Goal: Book appointment/travel/reservation

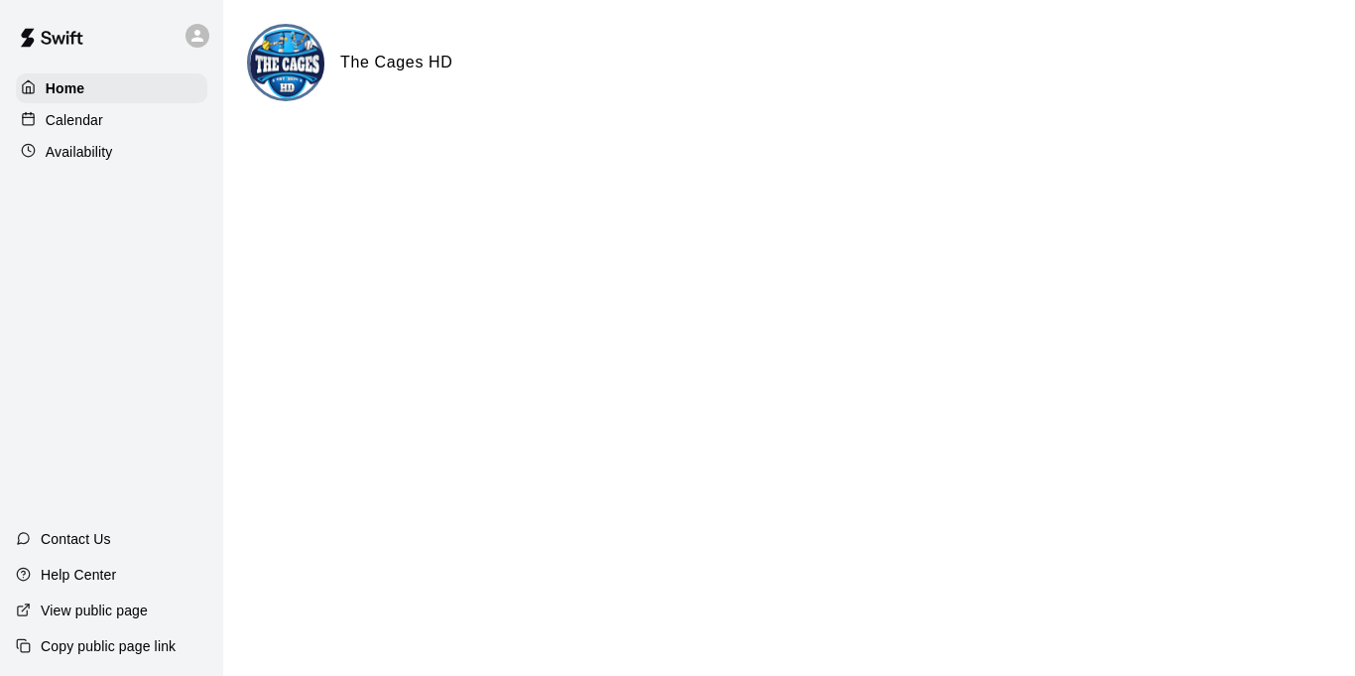
click at [137, 132] on div "Calendar" at bounding box center [111, 120] width 191 height 30
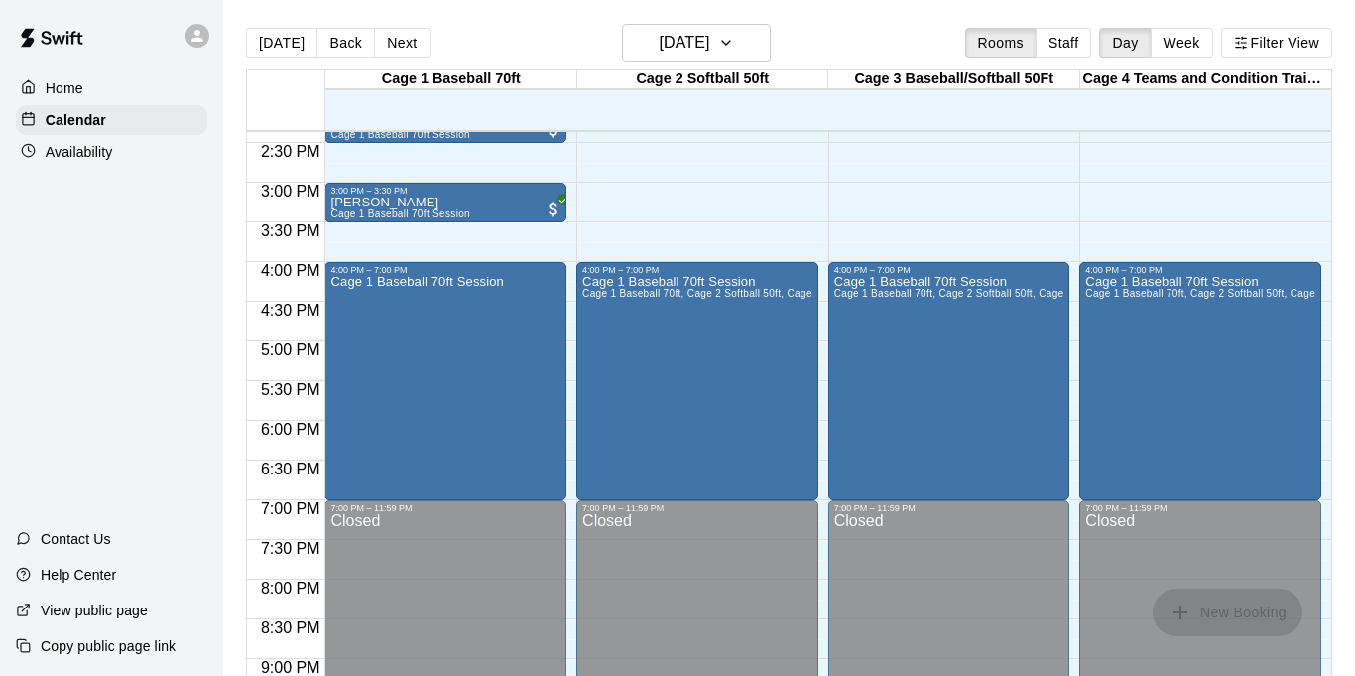
scroll to position [1131, 0]
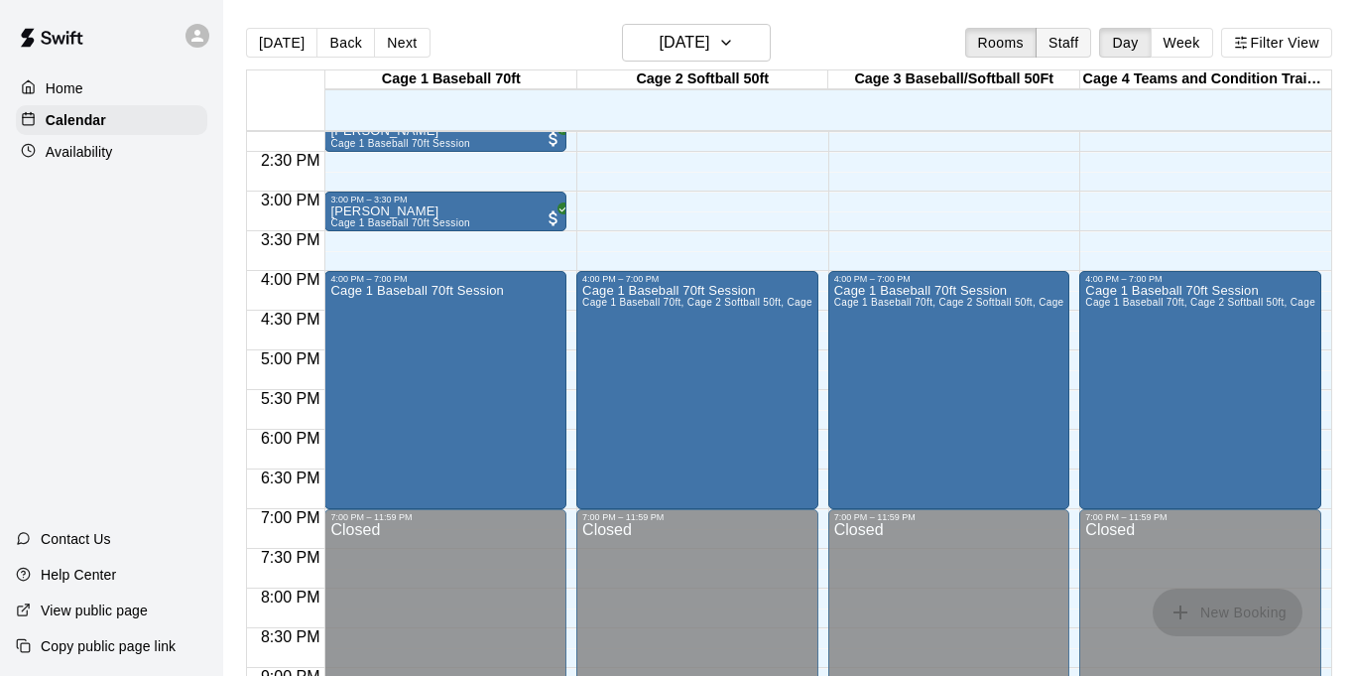
click at [1075, 41] on button "Staff" at bounding box center [1064, 43] width 57 height 30
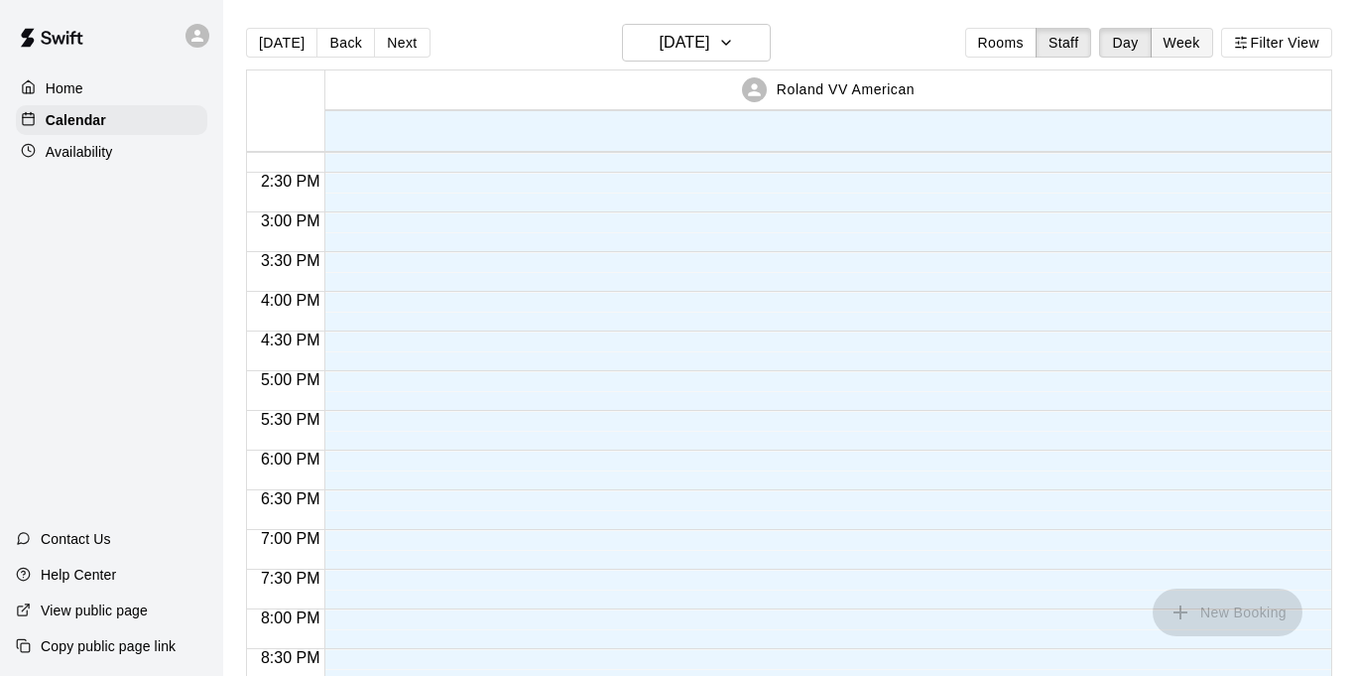
click at [1155, 48] on button "Week" at bounding box center [1182, 43] width 63 height 30
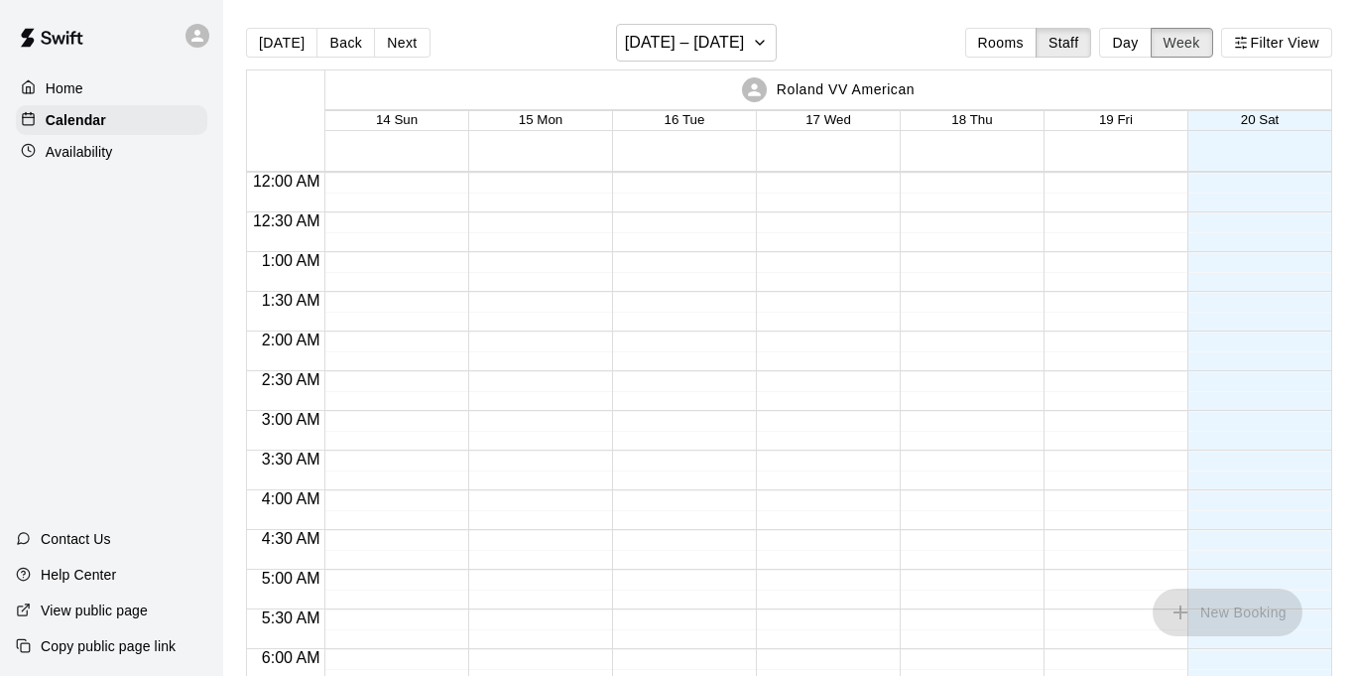
scroll to position [1379, 0]
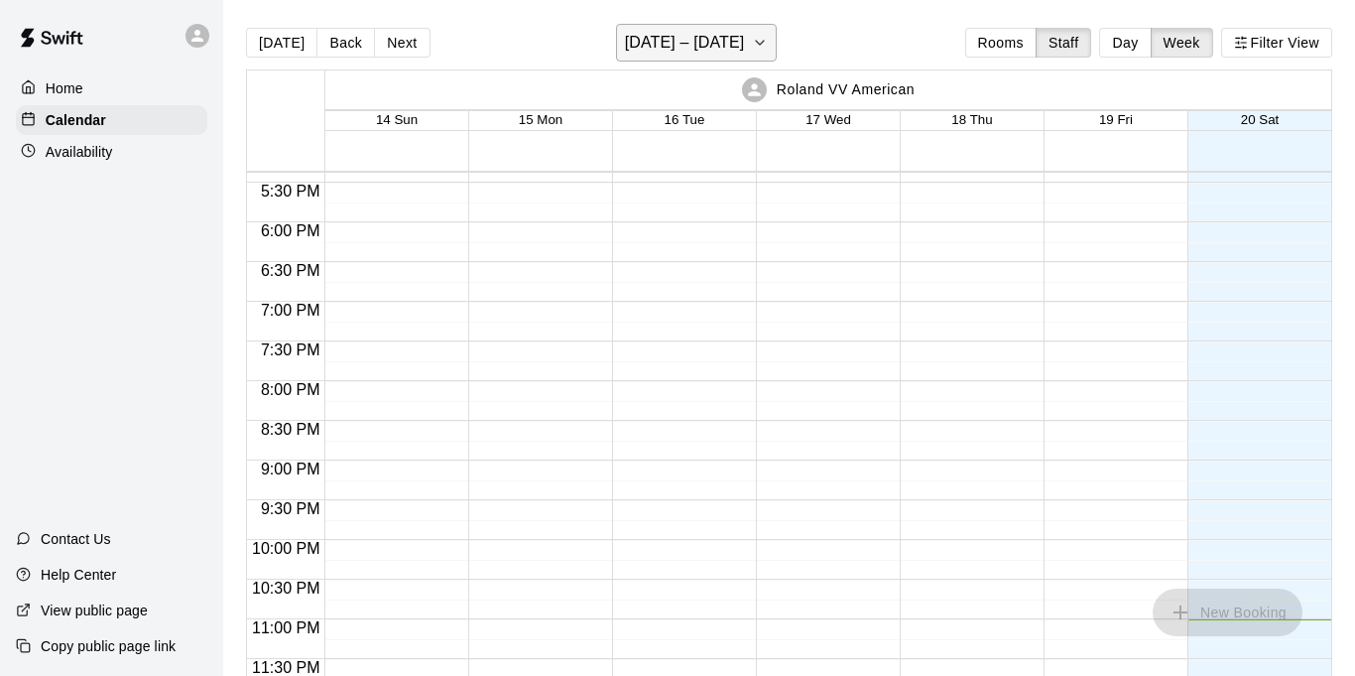
click at [768, 44] on icon "button" at bounding box center [760, 43] width 16 height 24
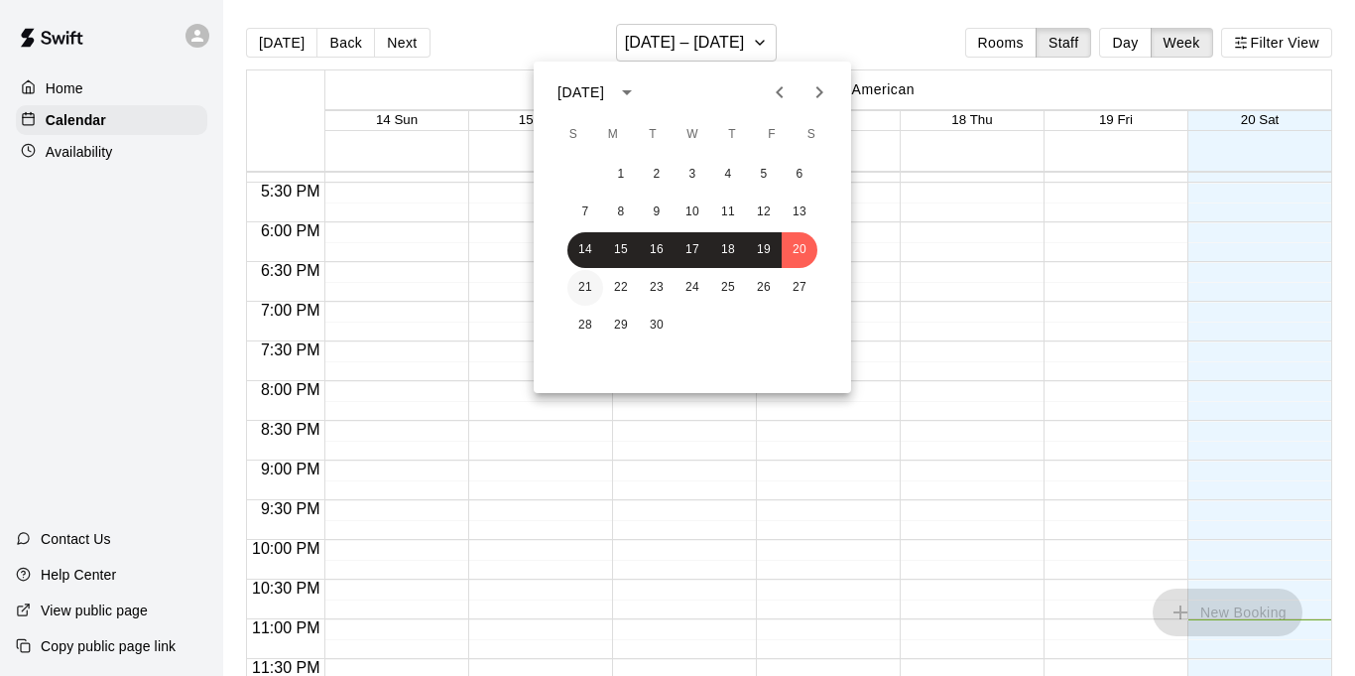
click at [592, 294] on button "21" at bounding box center [586, 288] width 36 height 36
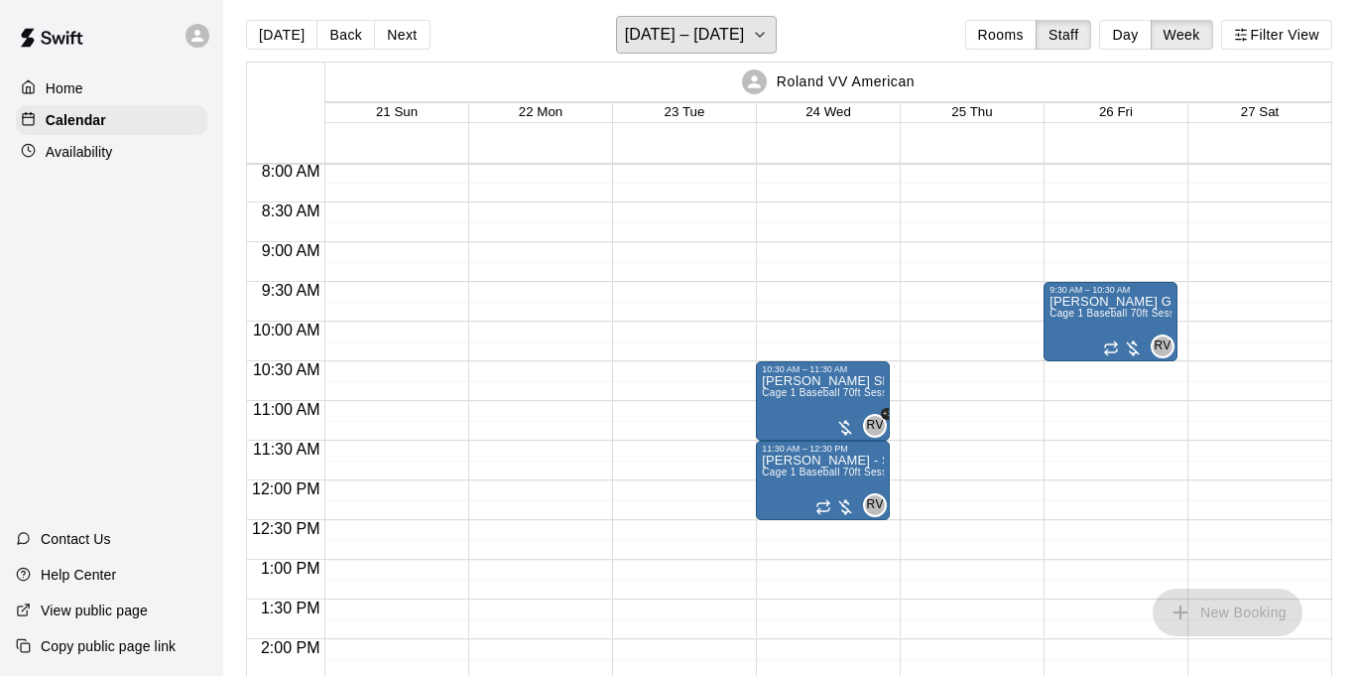
scroll to position [626, 0]
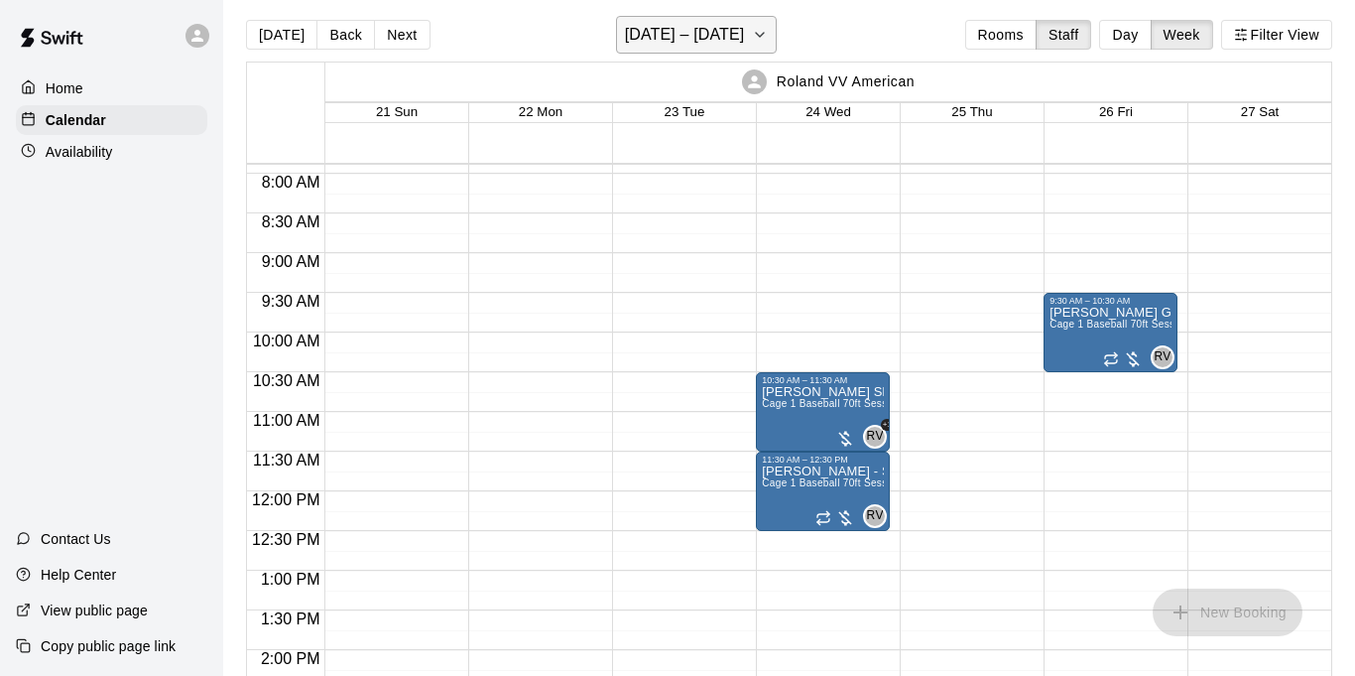
click at [767, 32] on icon "button" at bounding box center [760, 35] width 16 height 24
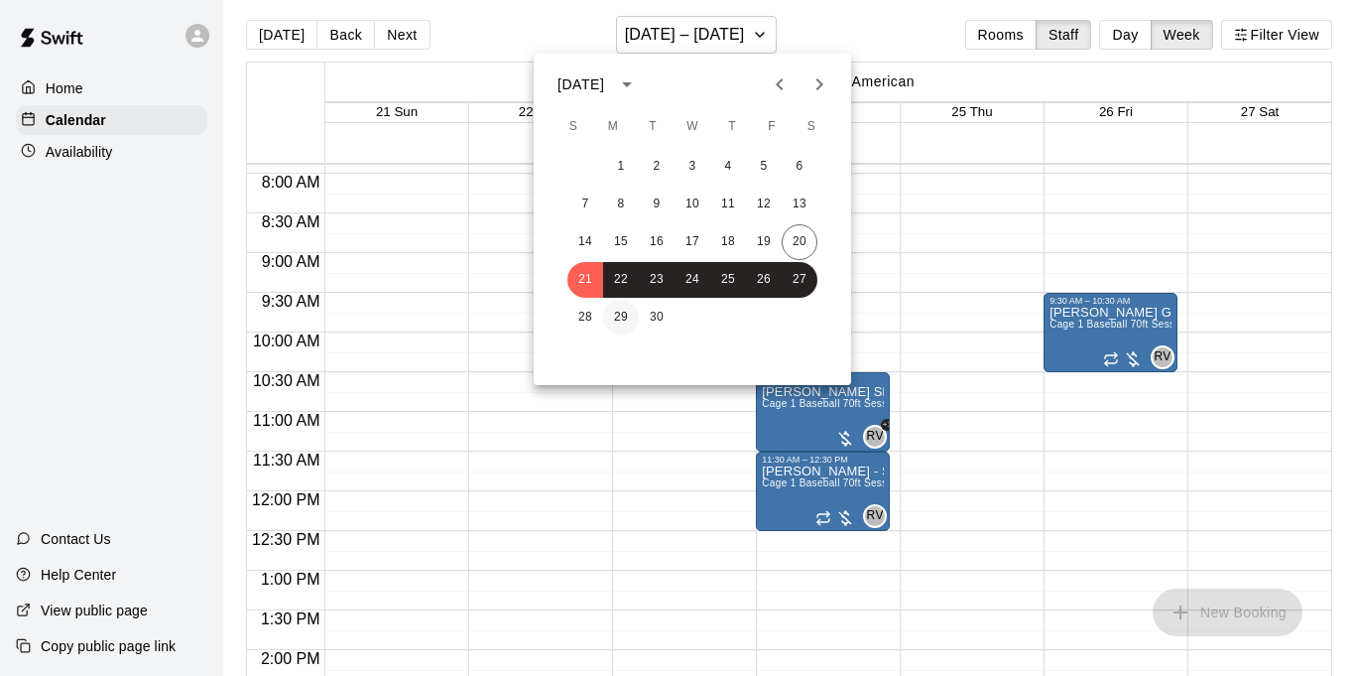
click at [603, 317] on button "29" at bounding box center [621, 318] width 36 height 36
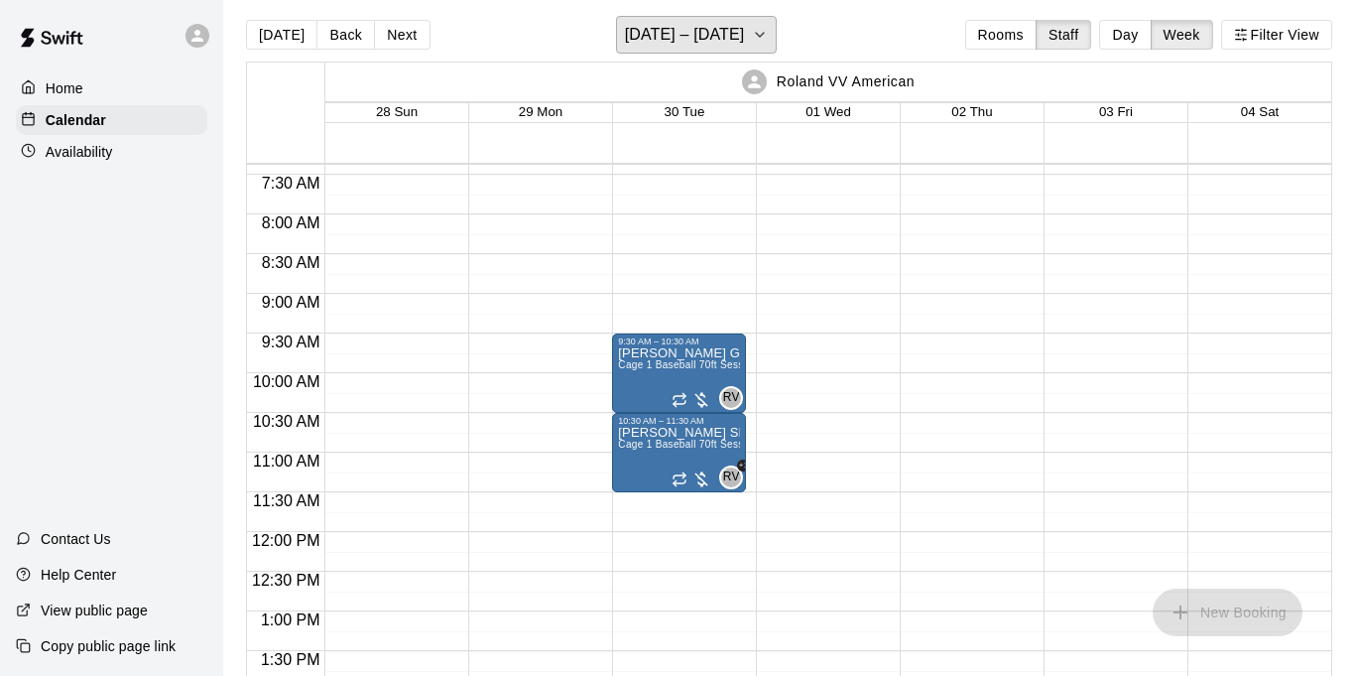
scroll to position [602, 0]
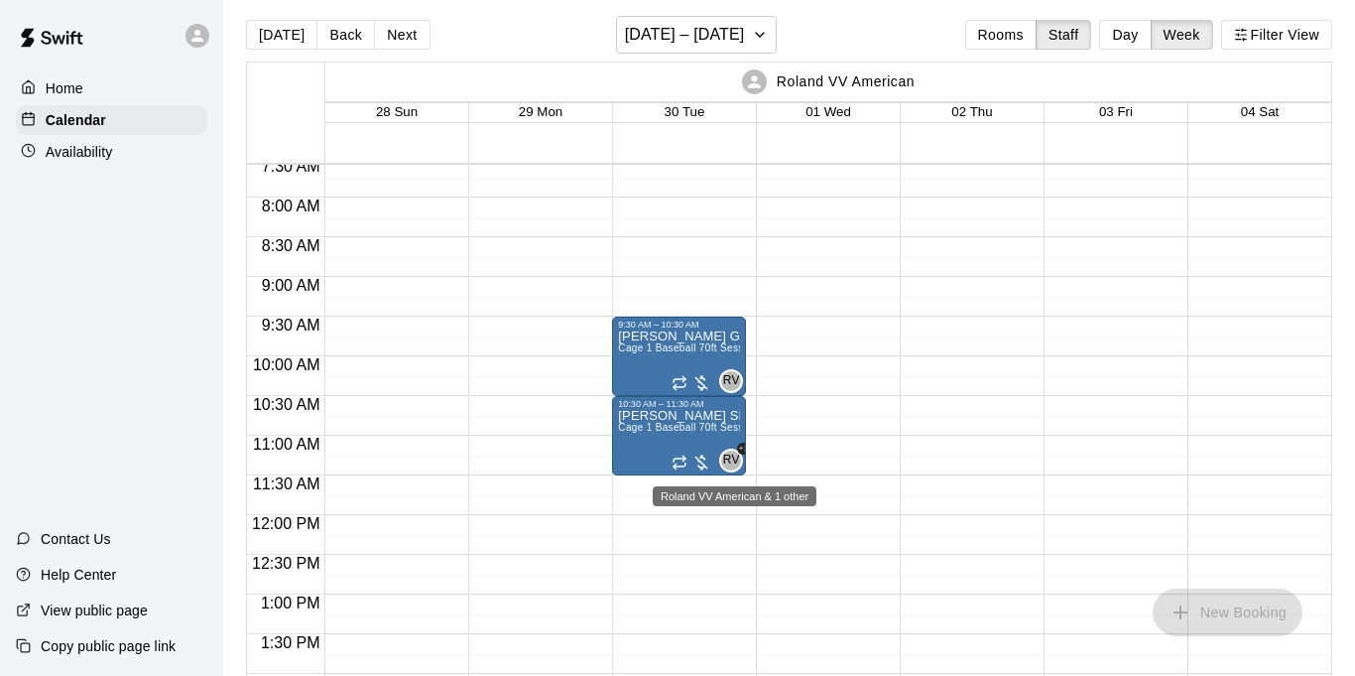
click at [742, 451] on span "+1" at bounding box center [743, 449] width 12 height 12
click at [654, 40] on h6 "[DATE] – [DATE]" at bounding box center [685, 35] width 120 height 28
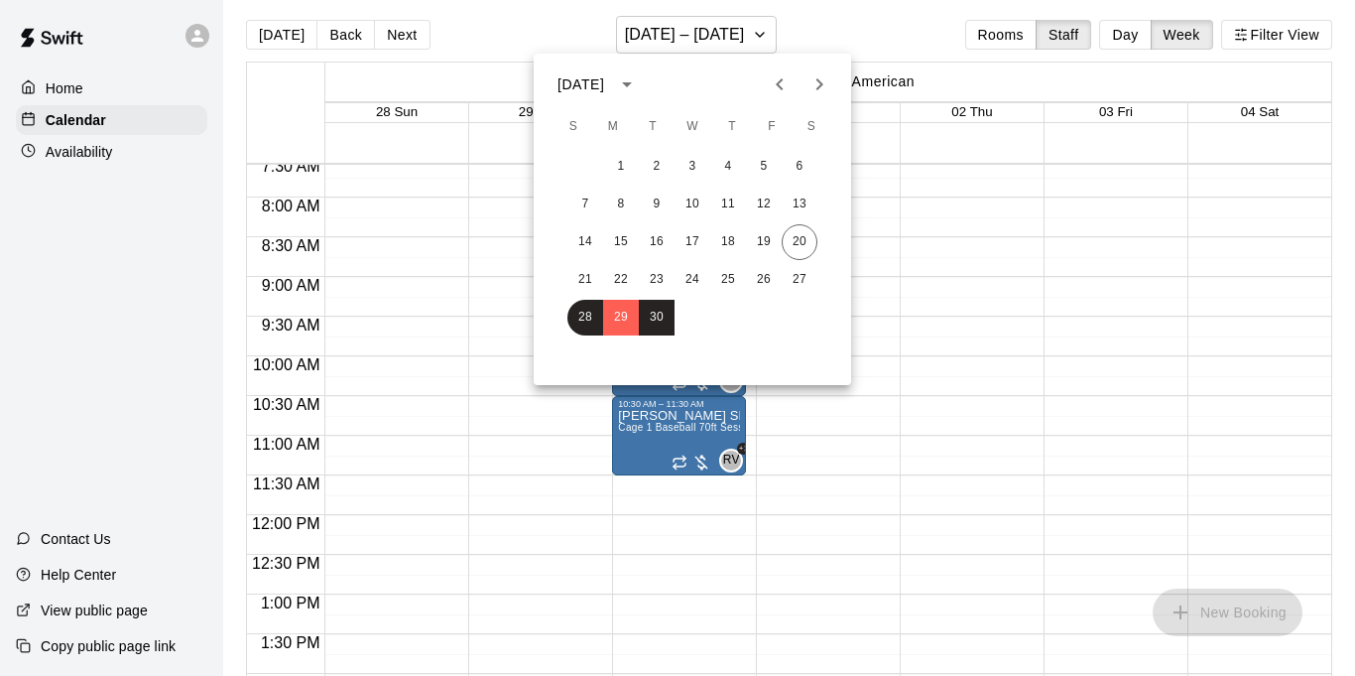
click at [777, 81] on icon "Previous month" at bounding box center [780, 84] width 24 height 24
click at [813, 83] on icon "Next month" at bounding box center [820, 84] width 24 height 24
click at [821, 430] on div at bounding box center [677, 338] width 1355 height 676
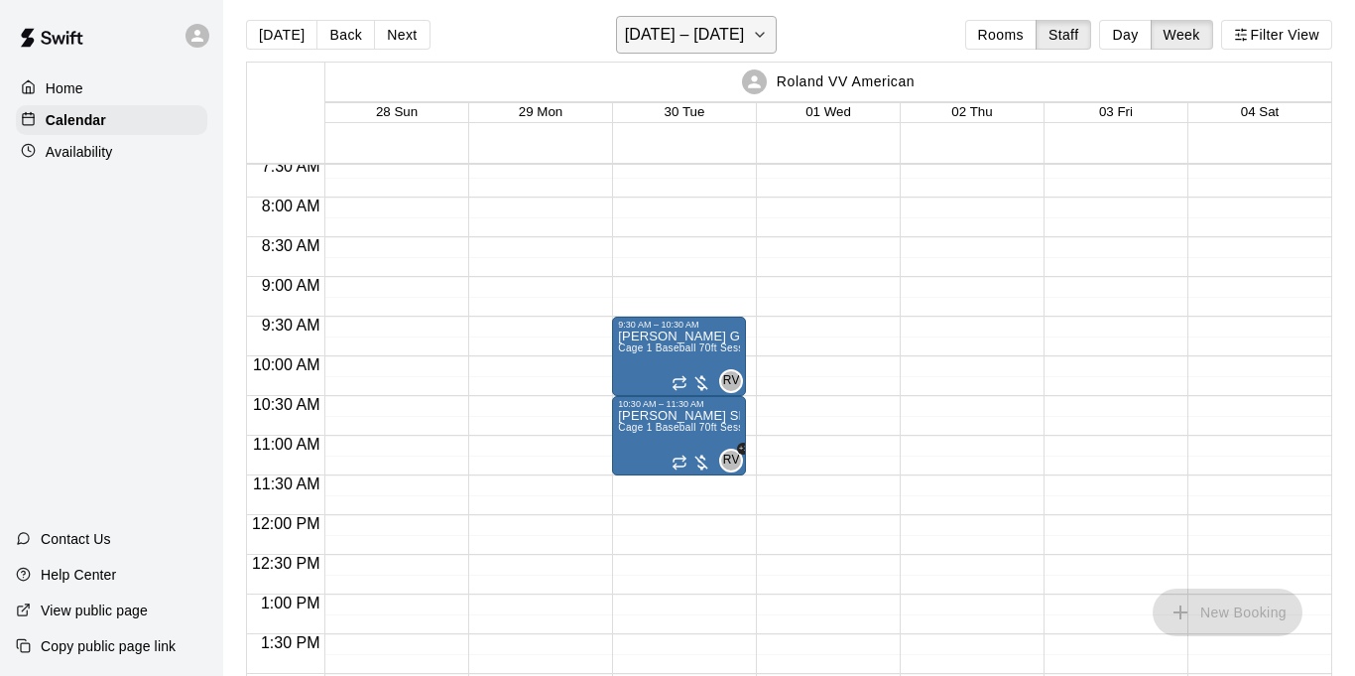
click at [670, 52] on button "[DATE] – [DATE]" at bounding box center [697, 35] width 162 height 38
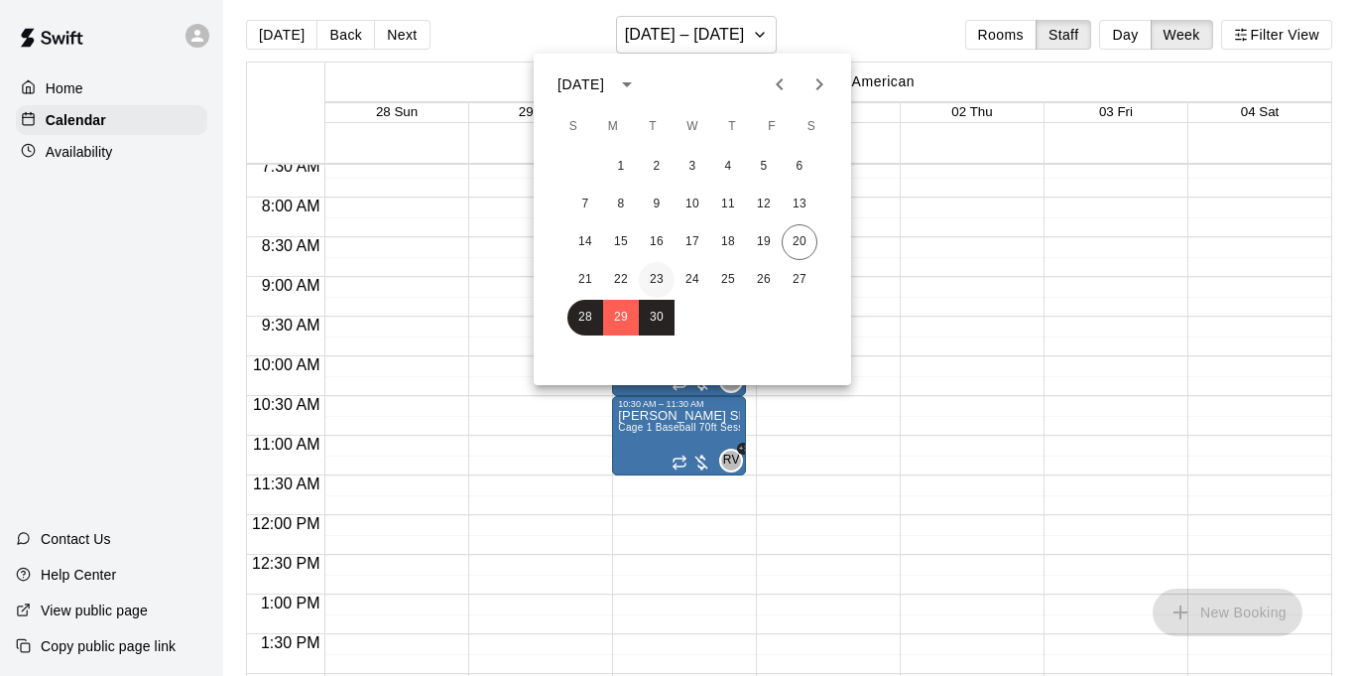
click at [666, 270] on button "23" at bounding box center [657, 280] width 36 height 36
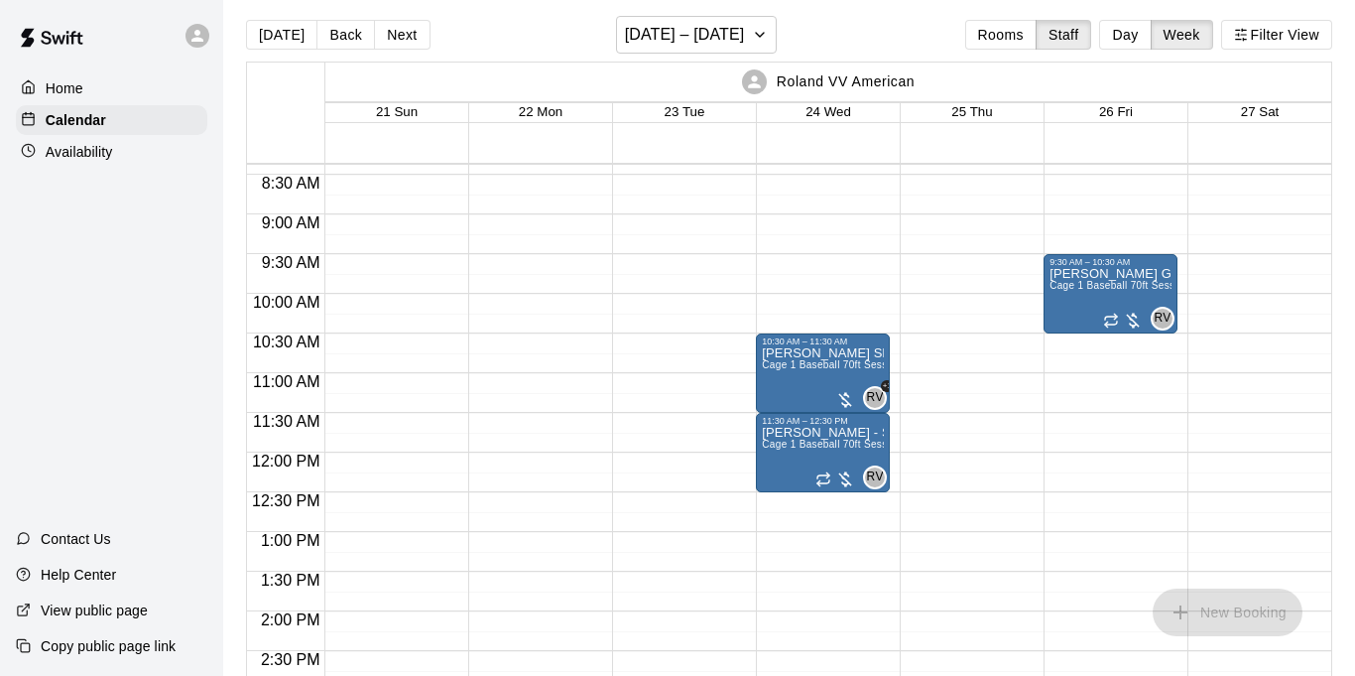
scroll to position [665, 0]
click at [1244, 33] on icon "button" at bounding box center [1241, 35] width 14 height 14
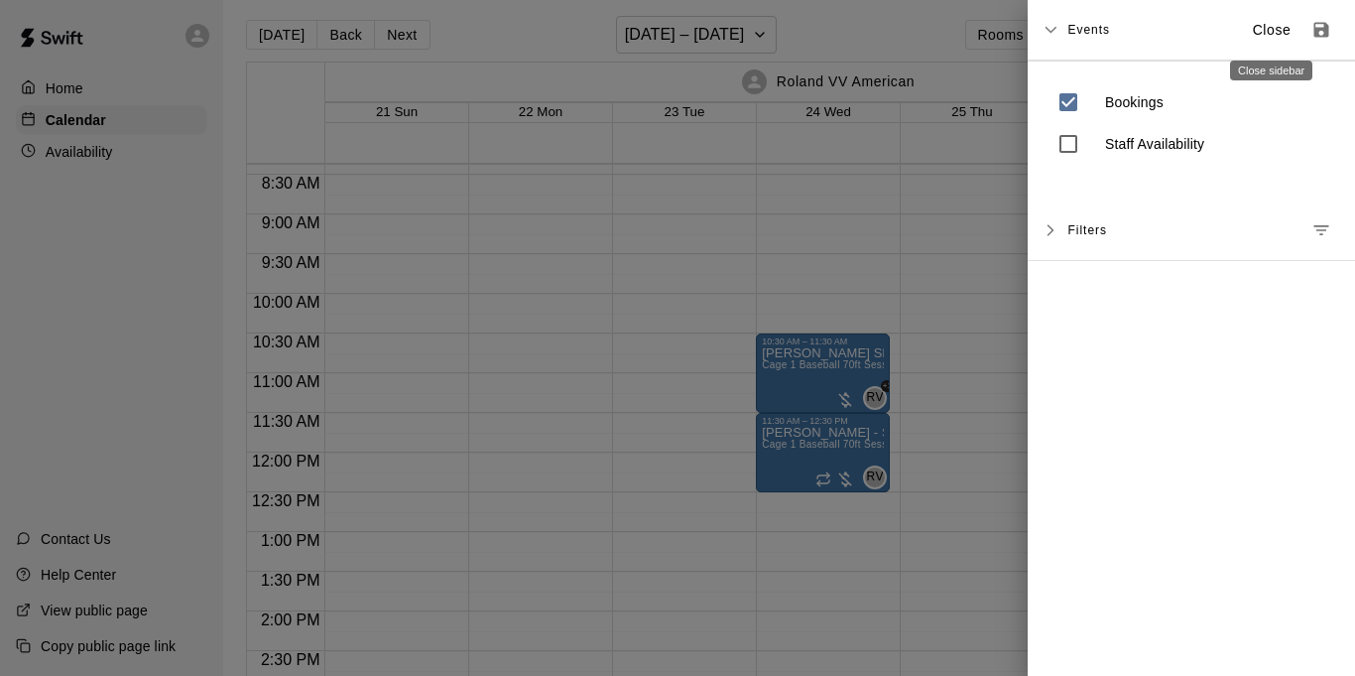
click at [1275, 32] on p "Close" at bounding box center [1272, 30] width 39 height 21
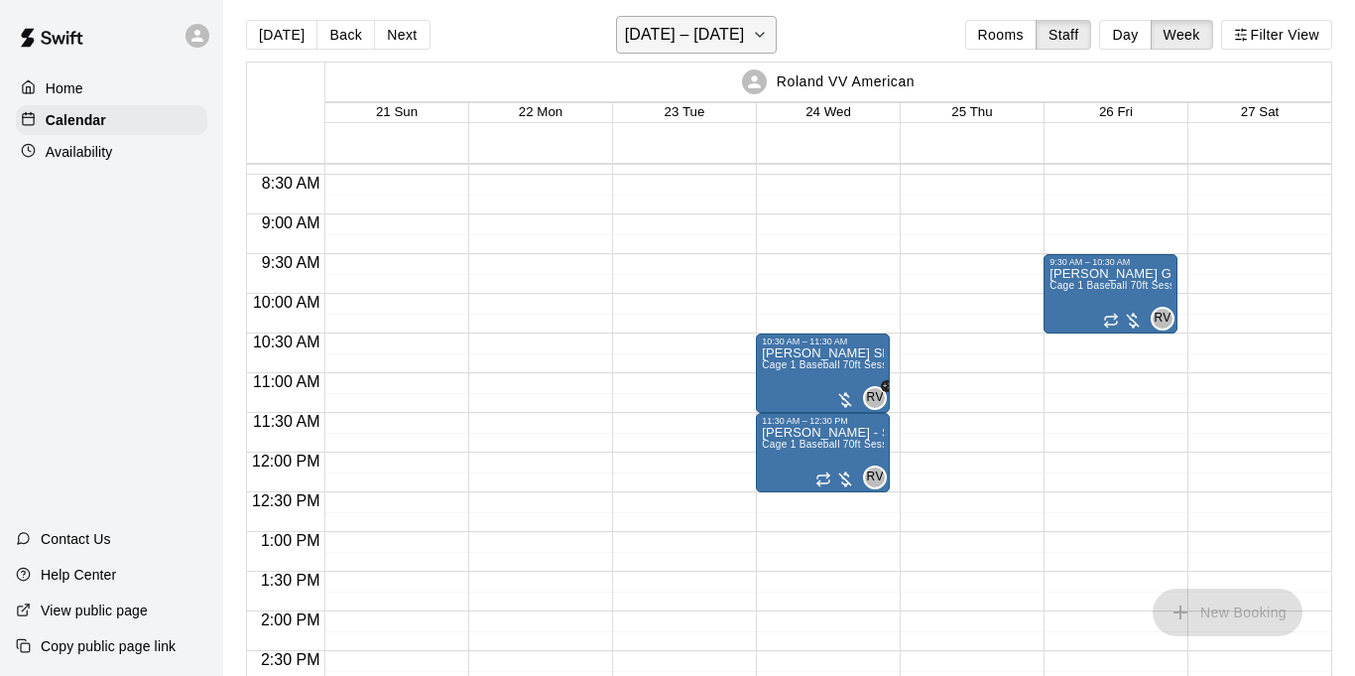
click at [639, 37] on h6 "[DATE] – [DATE]" at bounding box center [685, 35] width 120 height 28
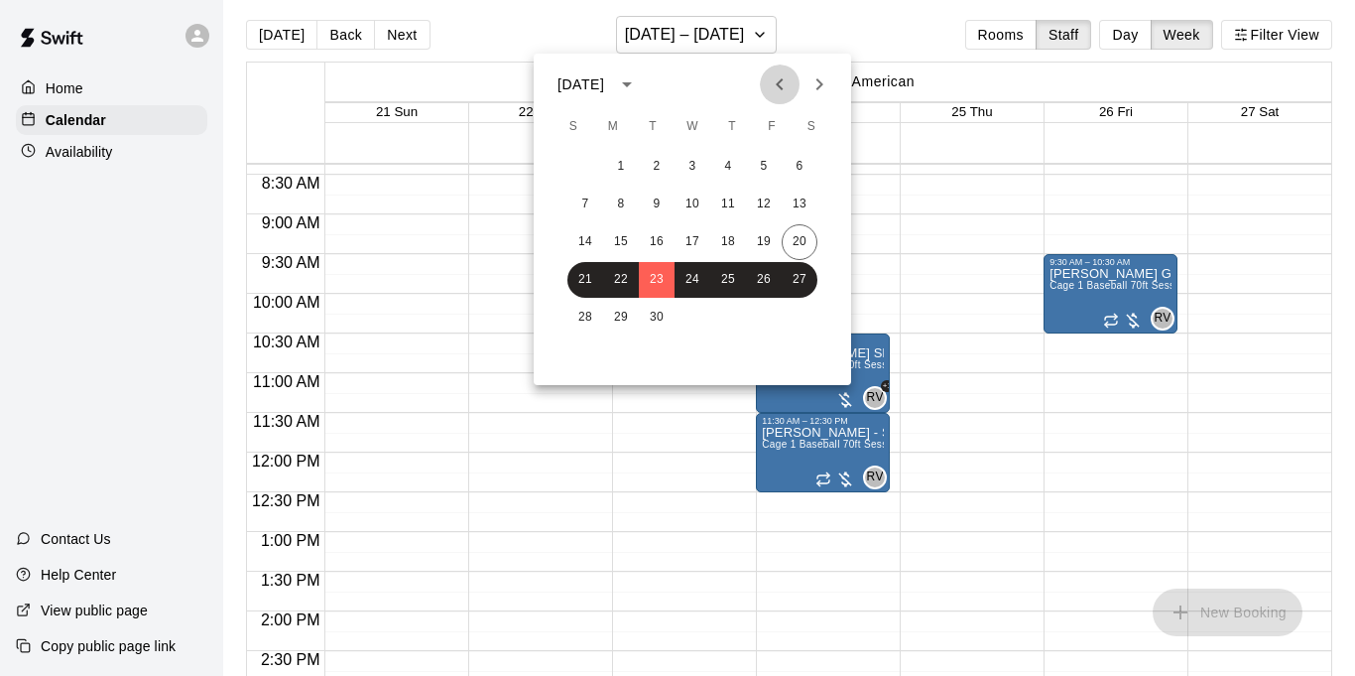
click at [789, 85] on icon "Previous month" at bounding box center [780, 84] width 24 height 24
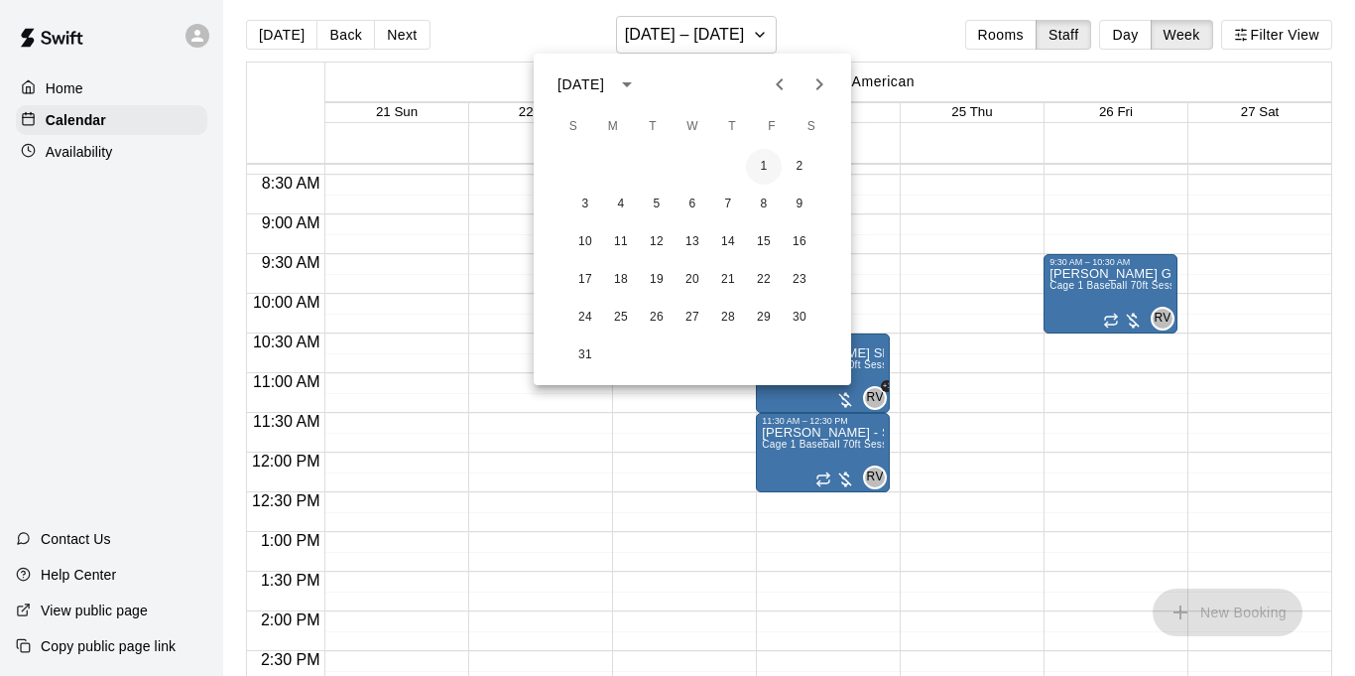
click at [770, 166] on button "1" at bounding box center [764, 167] width 36 height 36
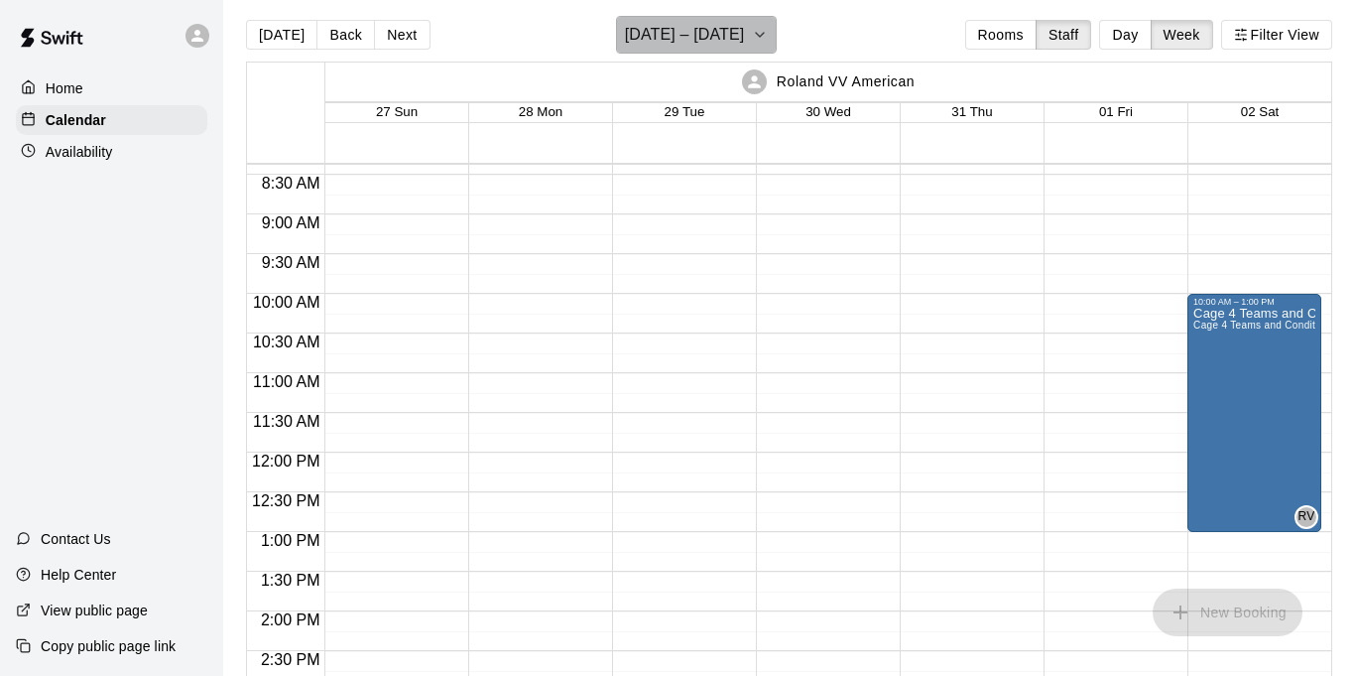
click at [763, 42] on icon "button" at bounding box center [760, 35] width 16 height 24
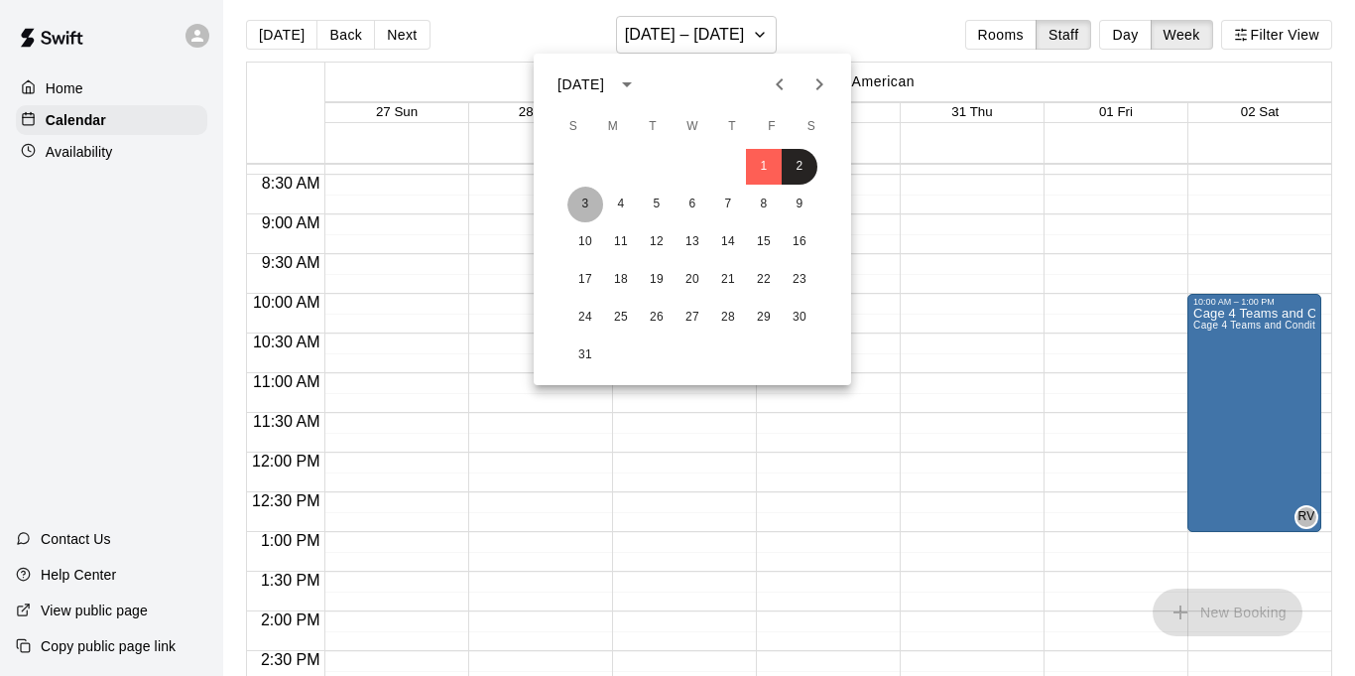
click at [584, 199] on button "3" at bounding box center [586, 205] width 36 height 36
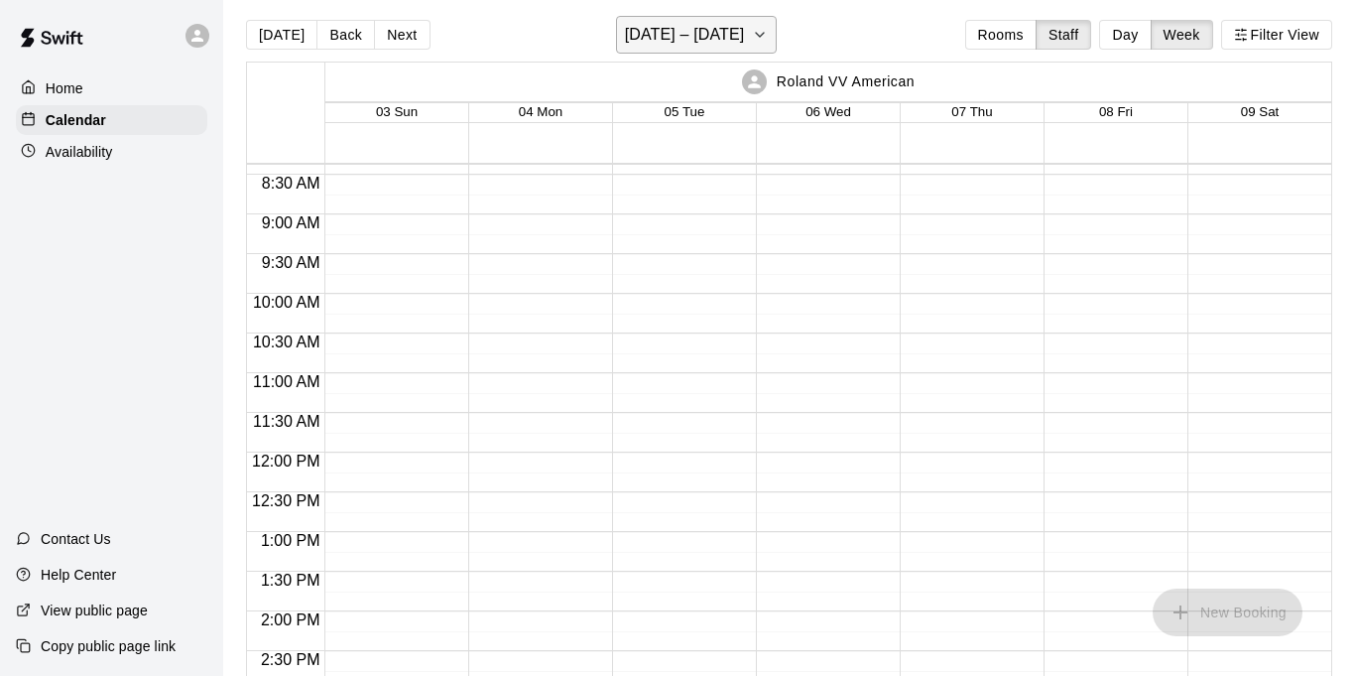
click at [754, 26] on icon "button" at bounding box center [760, 35] width 16 height 24
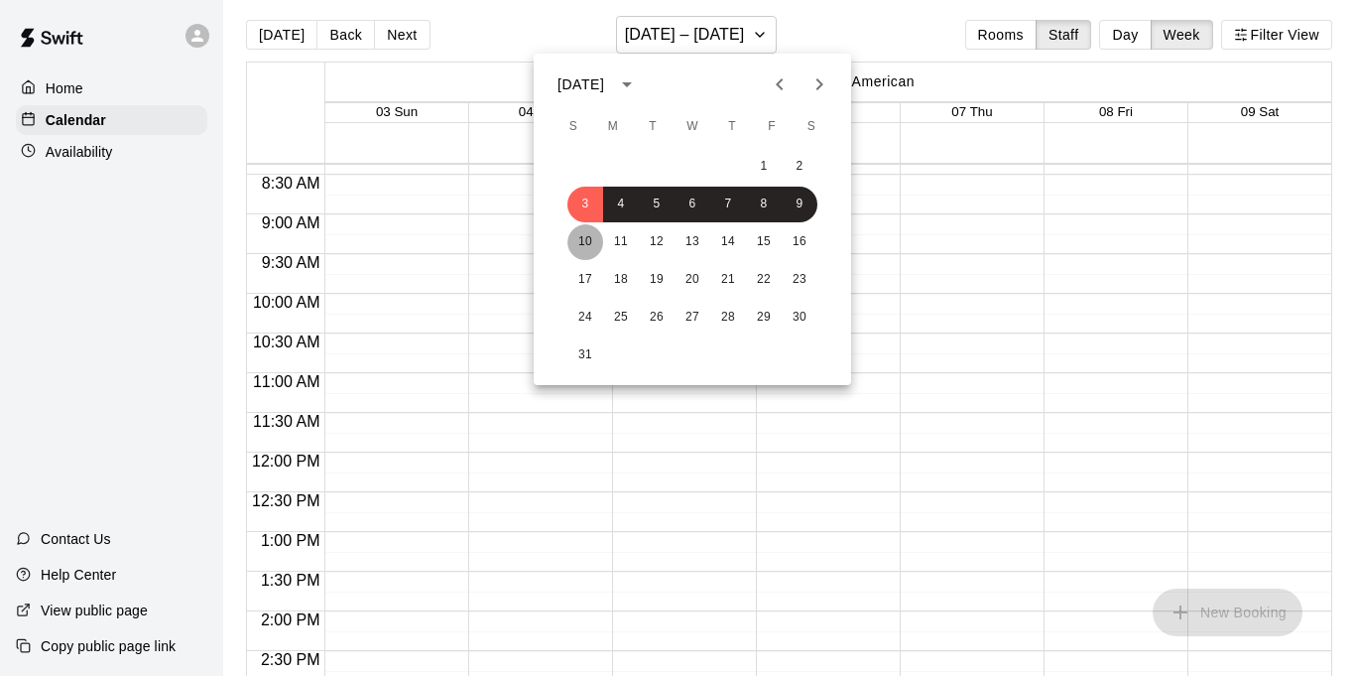
click at [576, 243] on button "10" at bounding box center [586, 242] width 36 height 36
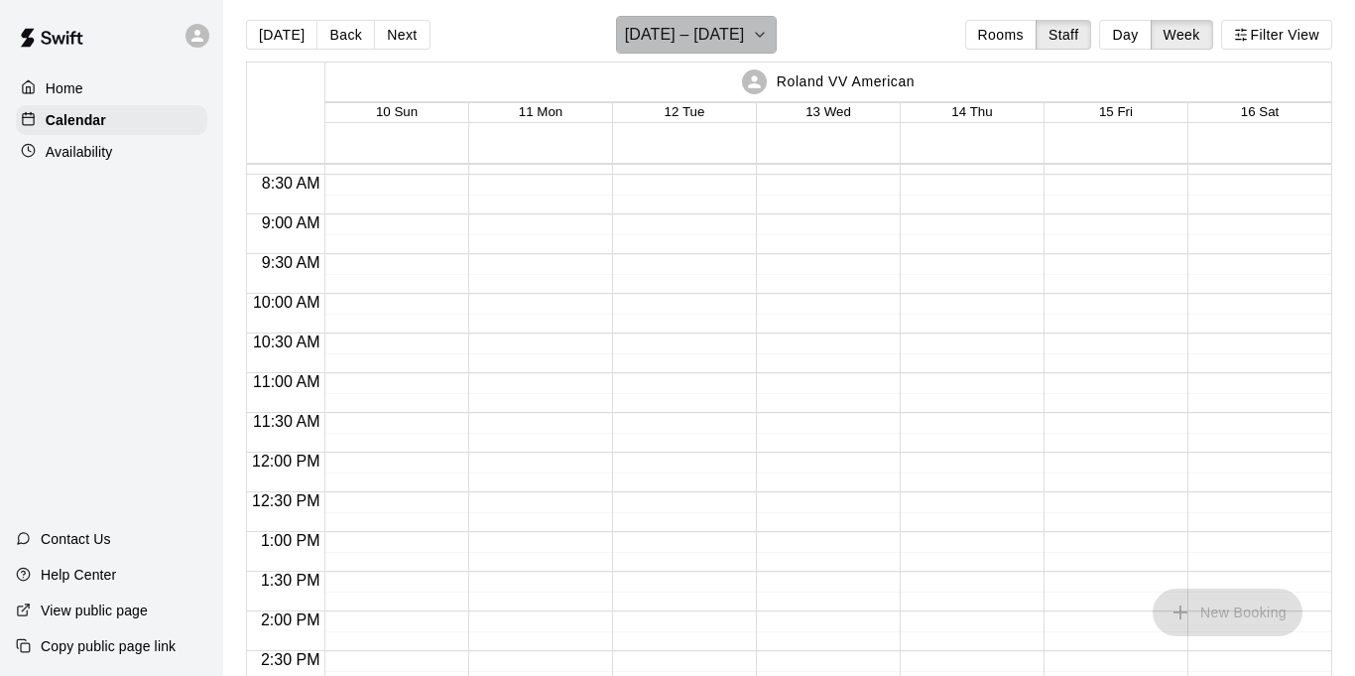
click at [743, 47] on button "[DATE] – [DATE]" at bounding box center [697, 35] width 162 height 38
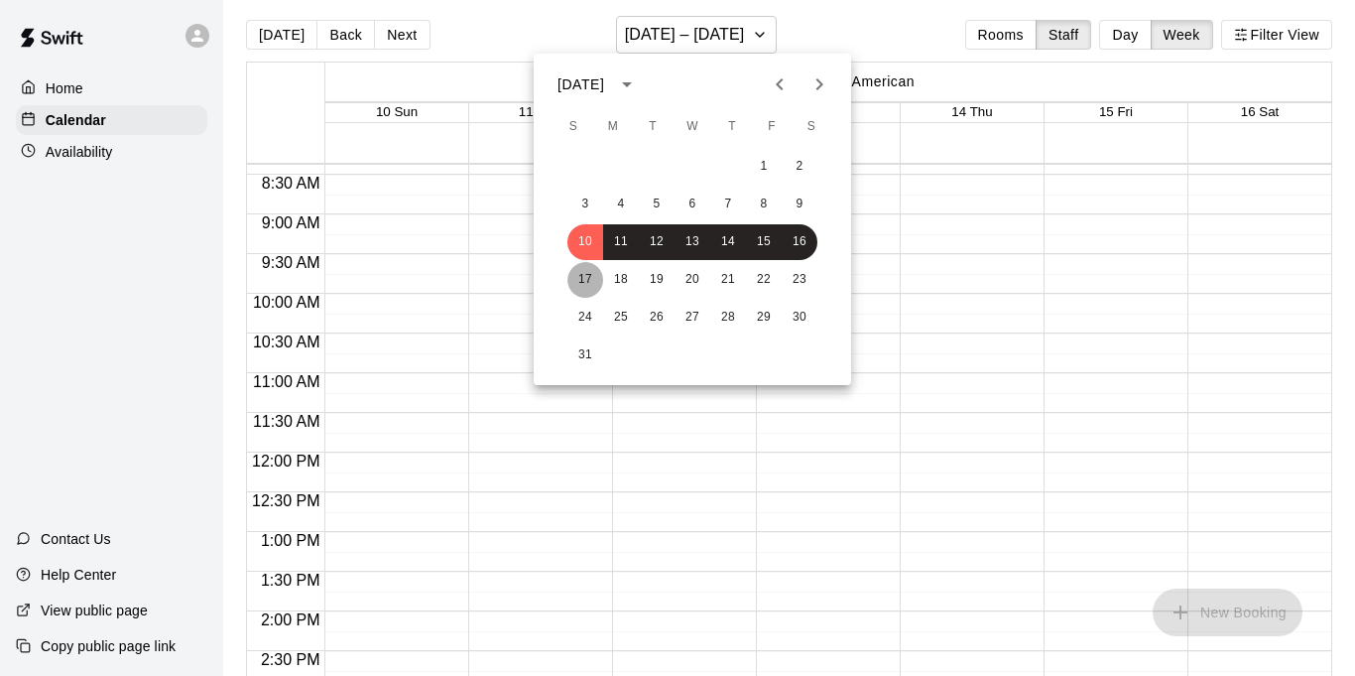
click at [583, 281] on button "17" at bounding box center [586, 280] width 36 height 36
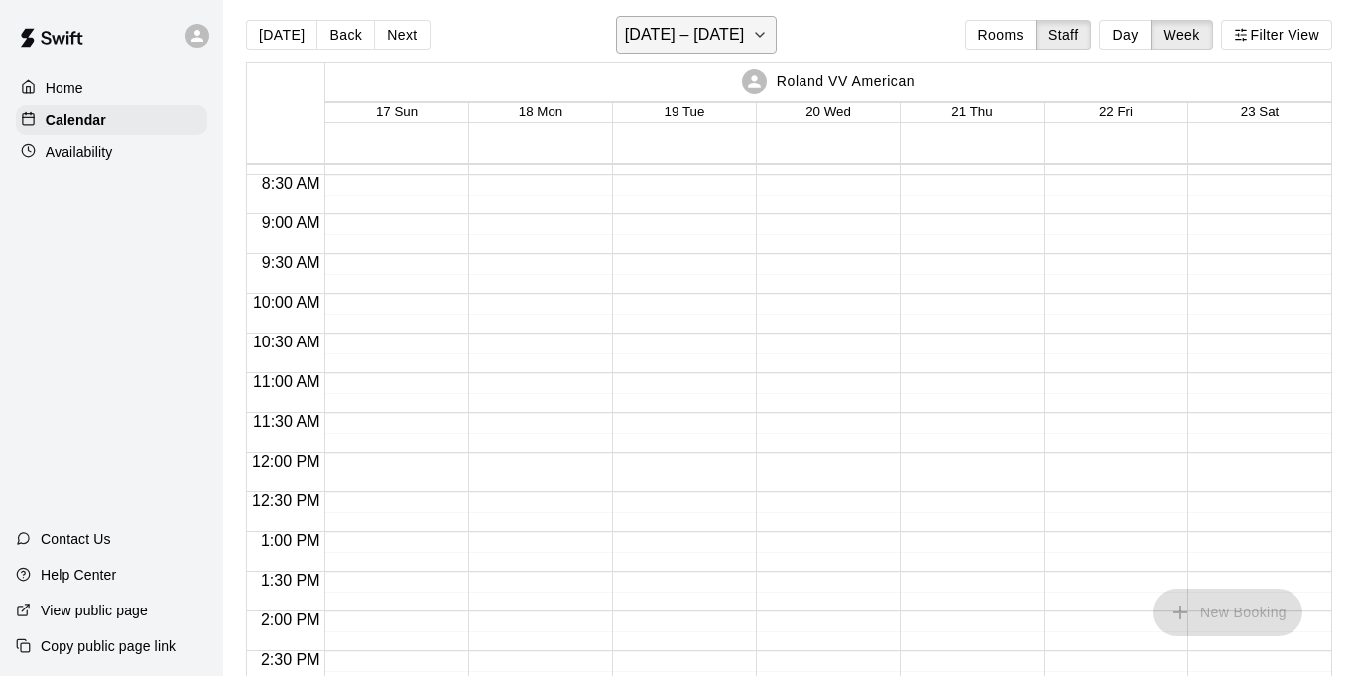
click at [755, 42] on icon "button" at bounding box center [760, 35] width 16 height 24
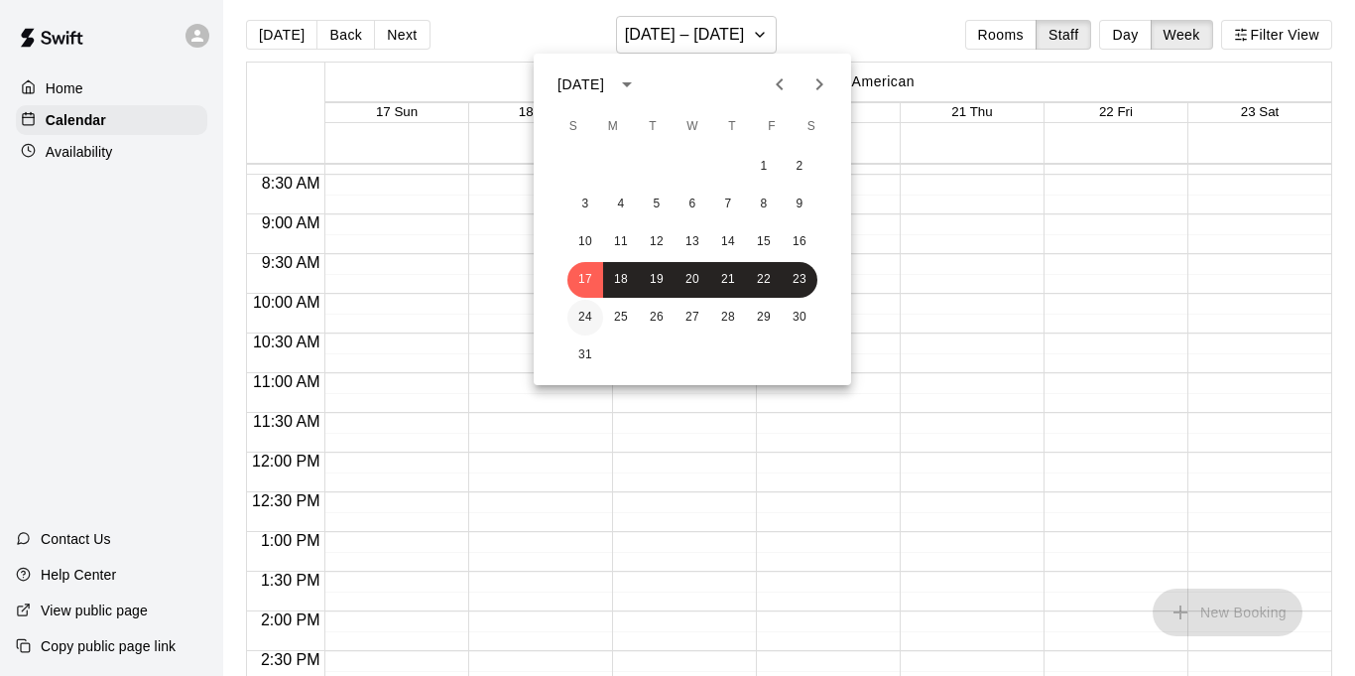
click at [577, 316] on button "24" at bounding box center [586, 318] width 36 height 36
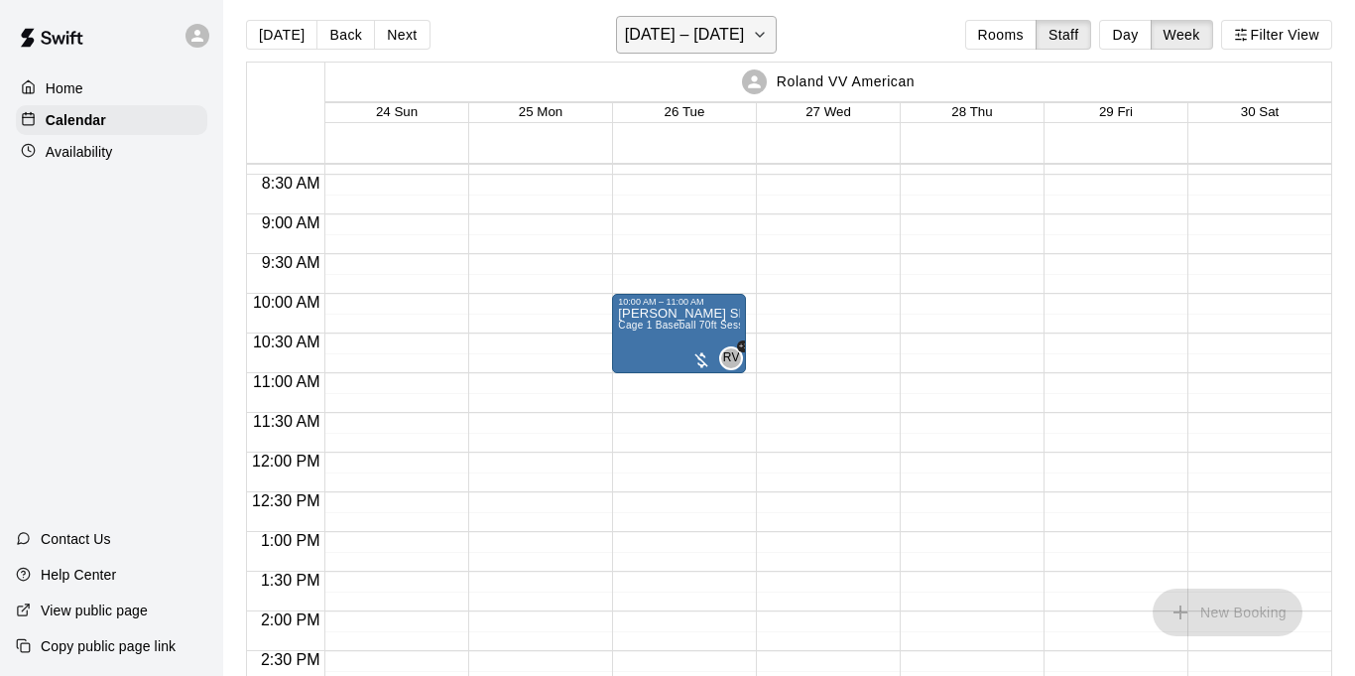
click at [750, 47] on button "[DATE] – [DATE]" at bounding box center [697, 35] width 162 height 38
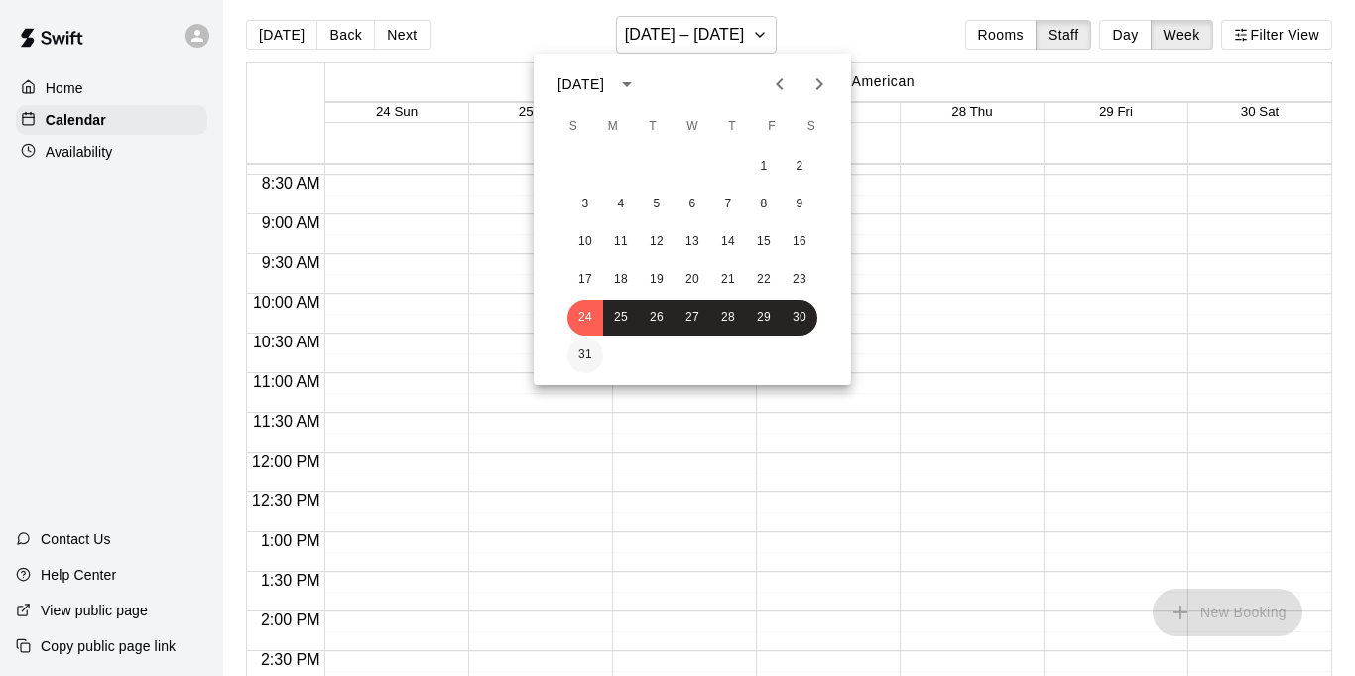
click at [588, 350] on button "31" at bounding box center [586, 355] width 36 height 36
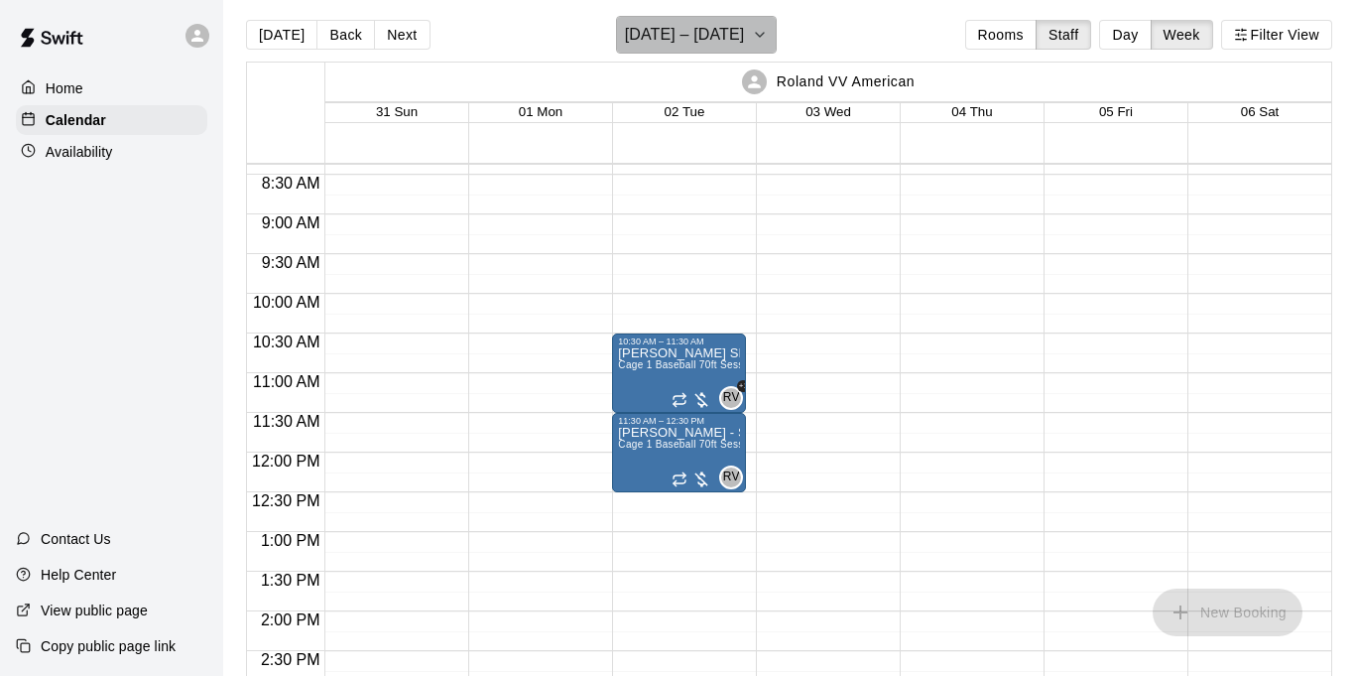
click at [745, 46] on h6 "[DATE] – [DATE]" at bounding box center [685, 35] width 120 height 28
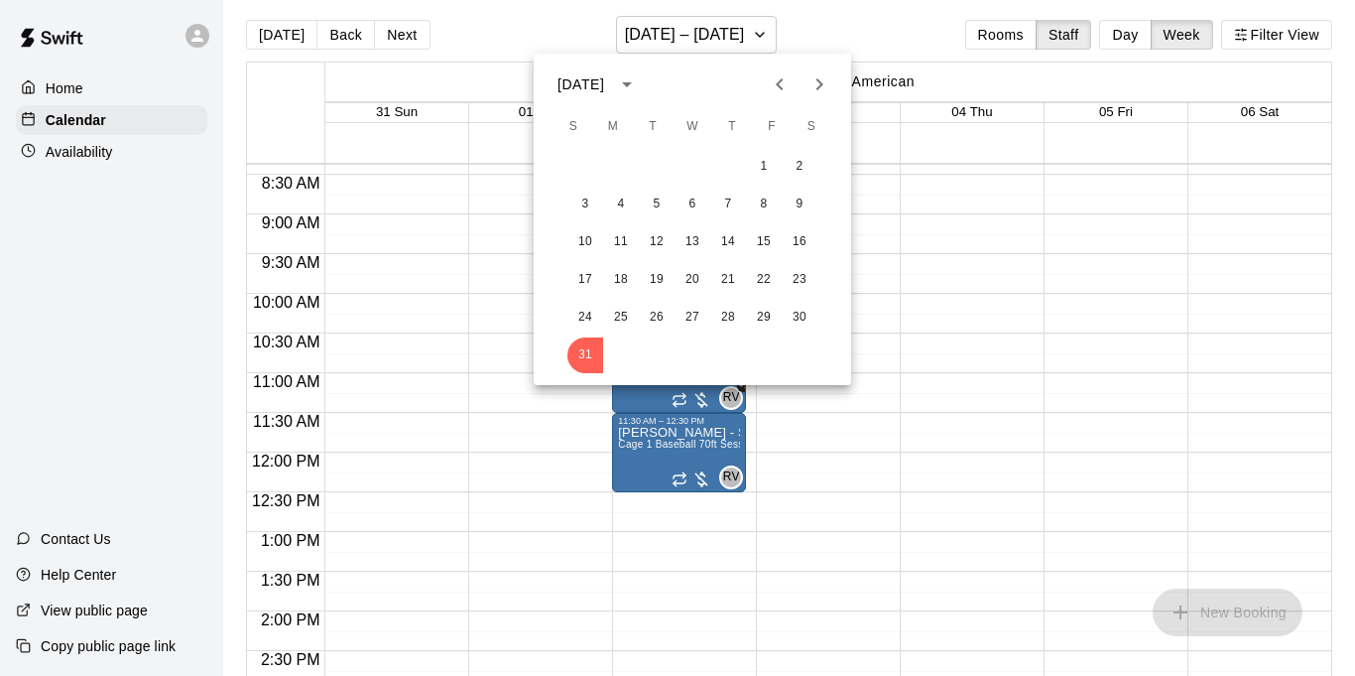
click at [756, 42] on div at bounding box center [677, 338] width 1355 height 676
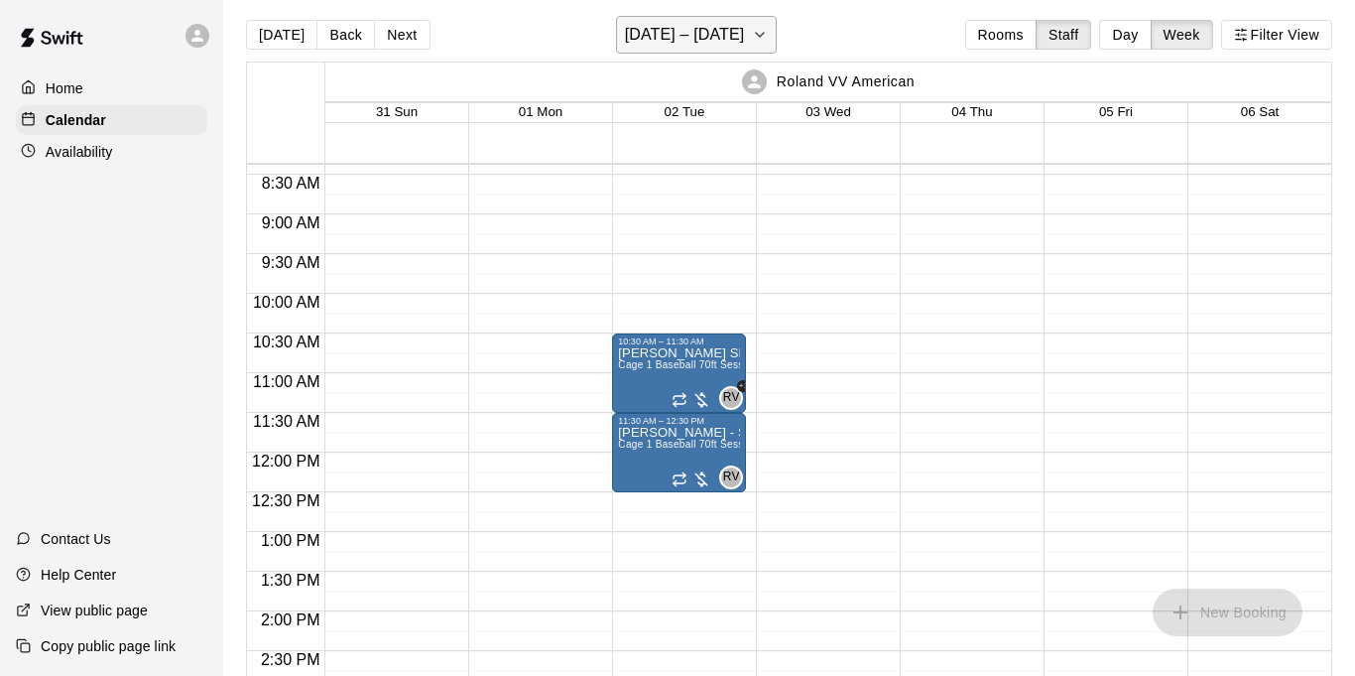
click at [745, 39] on h6 "[DATE] – [DATE]" at bounding box center [685, 35] width 120 height 28
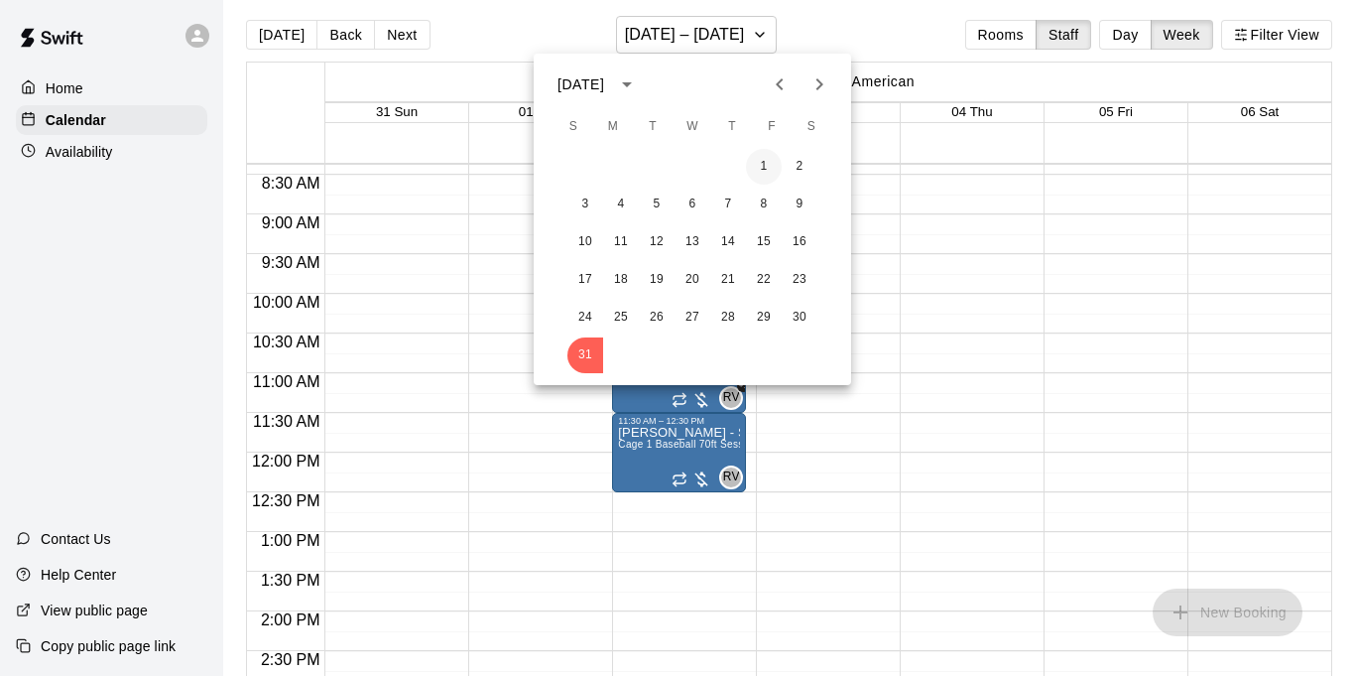
click at [775, 164] on button "1" at bounding box center [764, 167] width 36 height 36
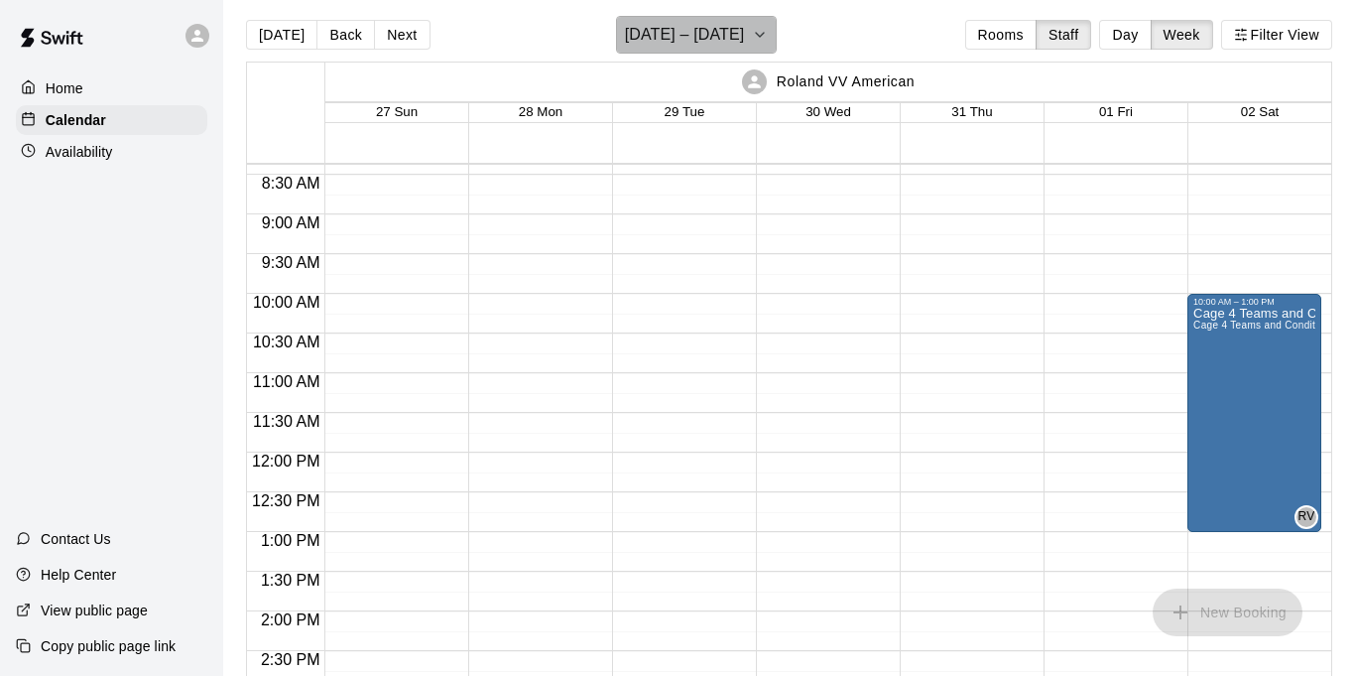
click at [768, 37] on icon "button" at bounding box center [760, 35] width 16 height 24
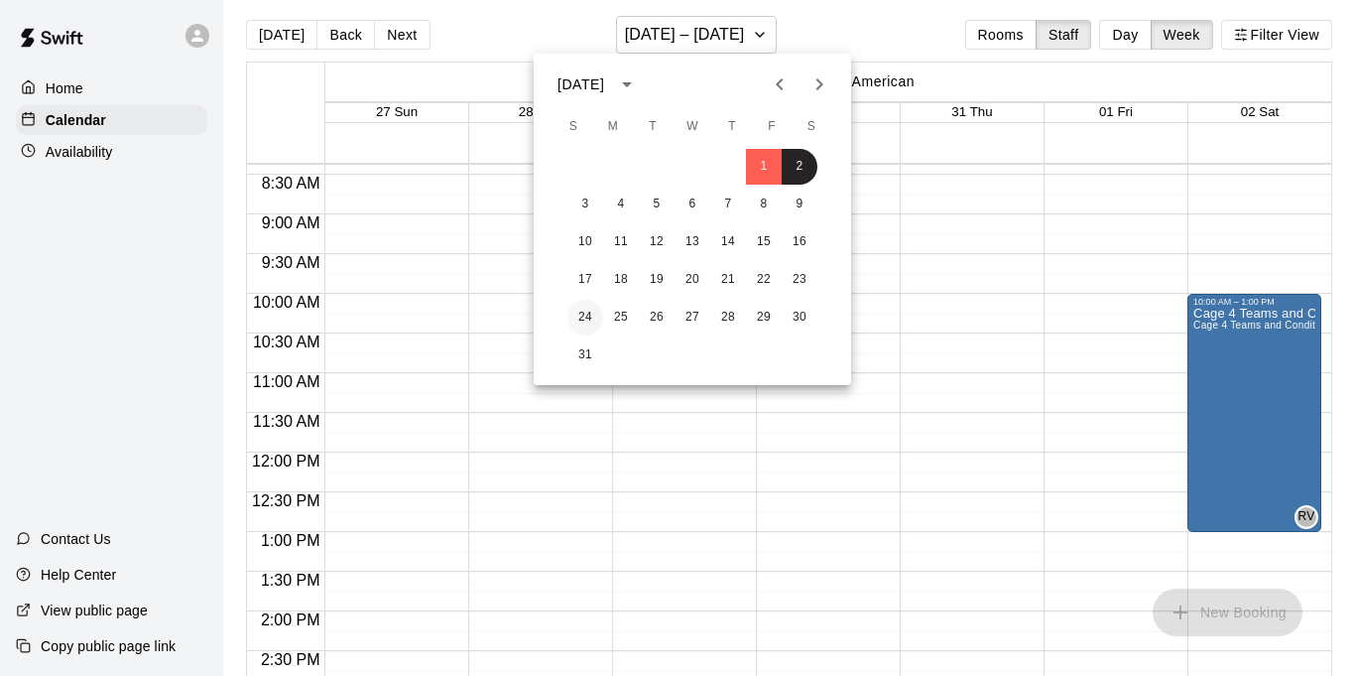
click at [589, 321] on button "24" at bounding box center [586, 318] width 36 height 36
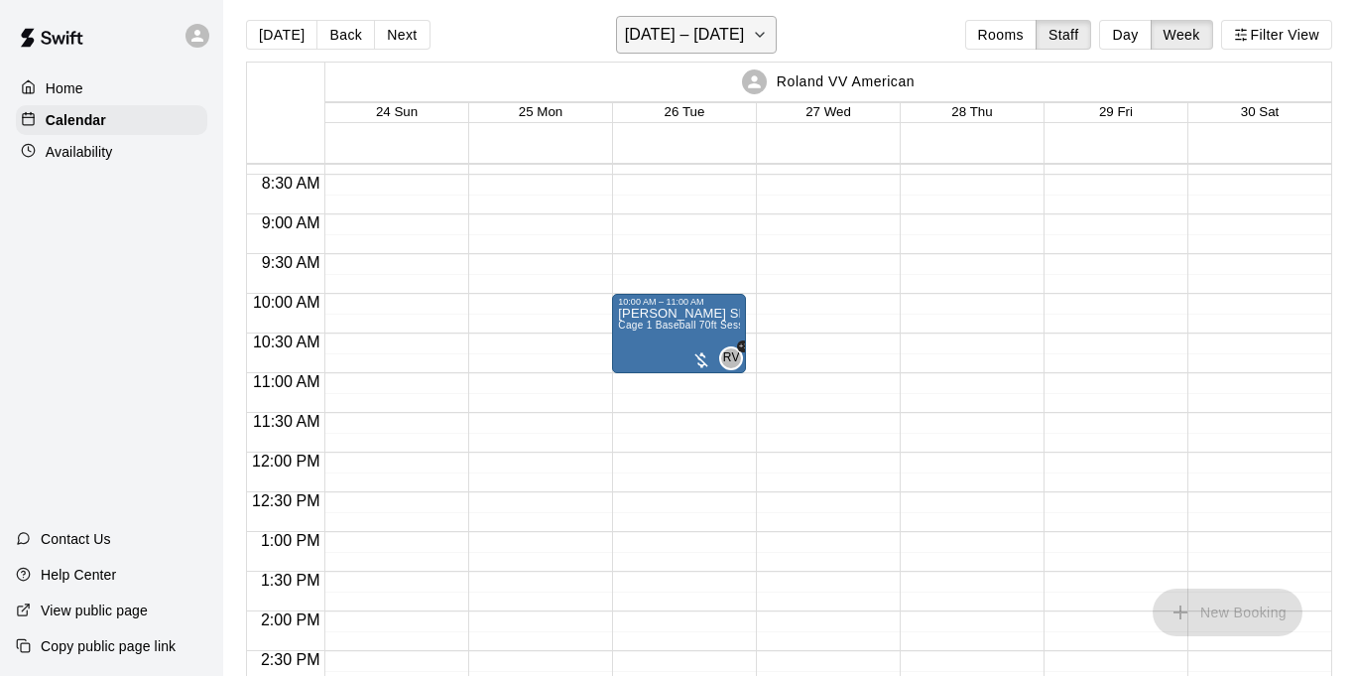
click at [759, 40] on button "[DATE] – [DATE]" at bounding box center [697, 35] width 162 height 38
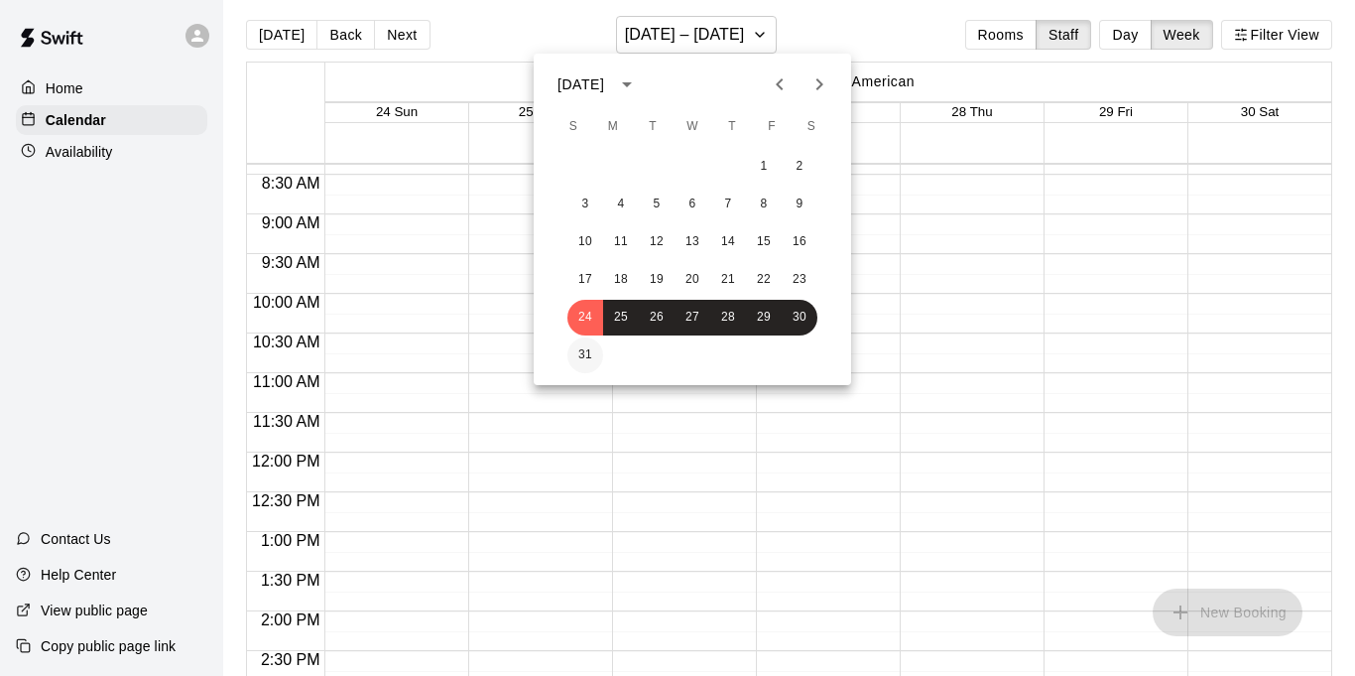
click at [584, 355] on button "31" at bounding box center [586, 355] width 36 height 36
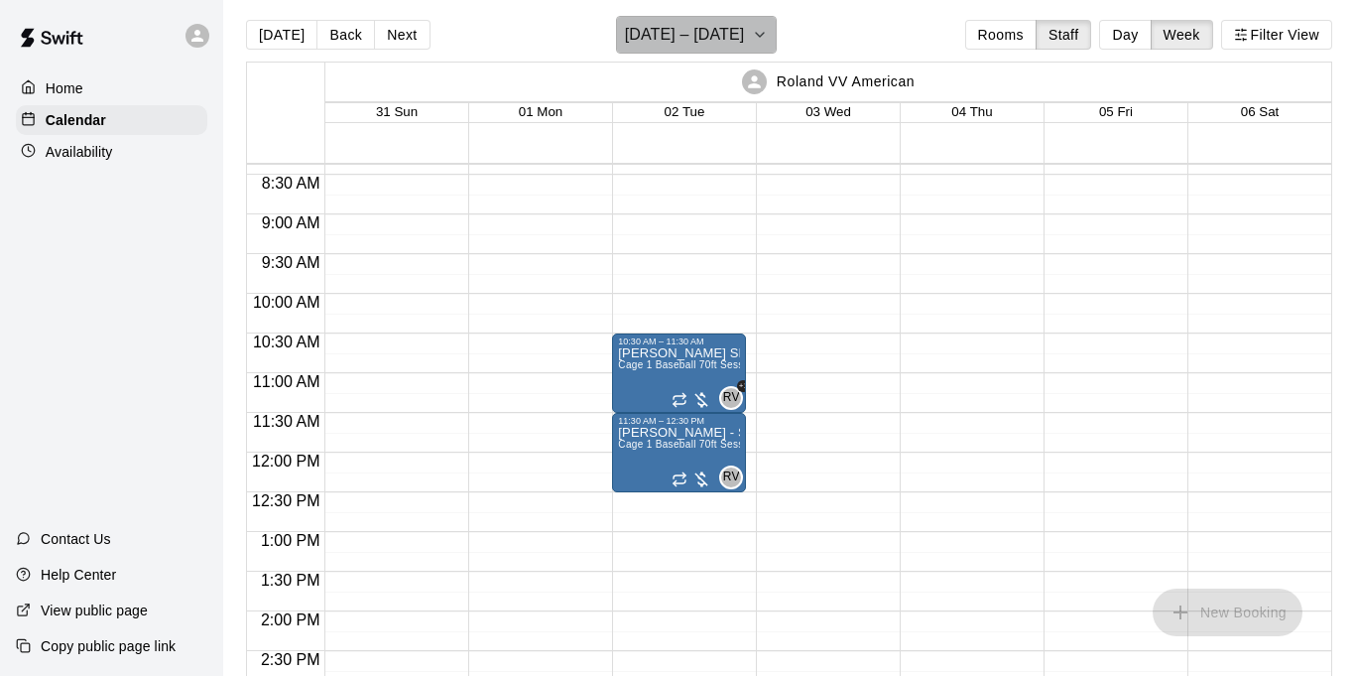
click at [768, 30] on icon "button" at bounding box center [760, 35] width 16 height 24
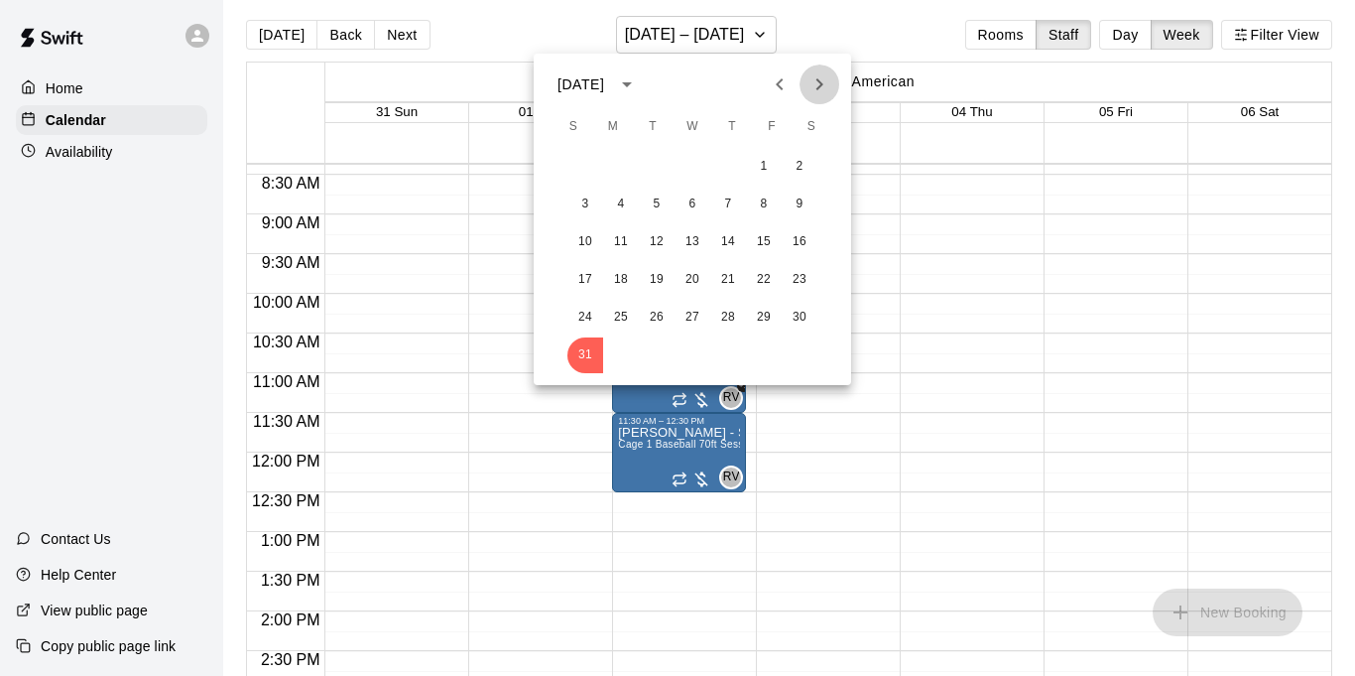
click at [812, 79] on icon "Next month" at bounding box center [820, 84] width 24 height 24
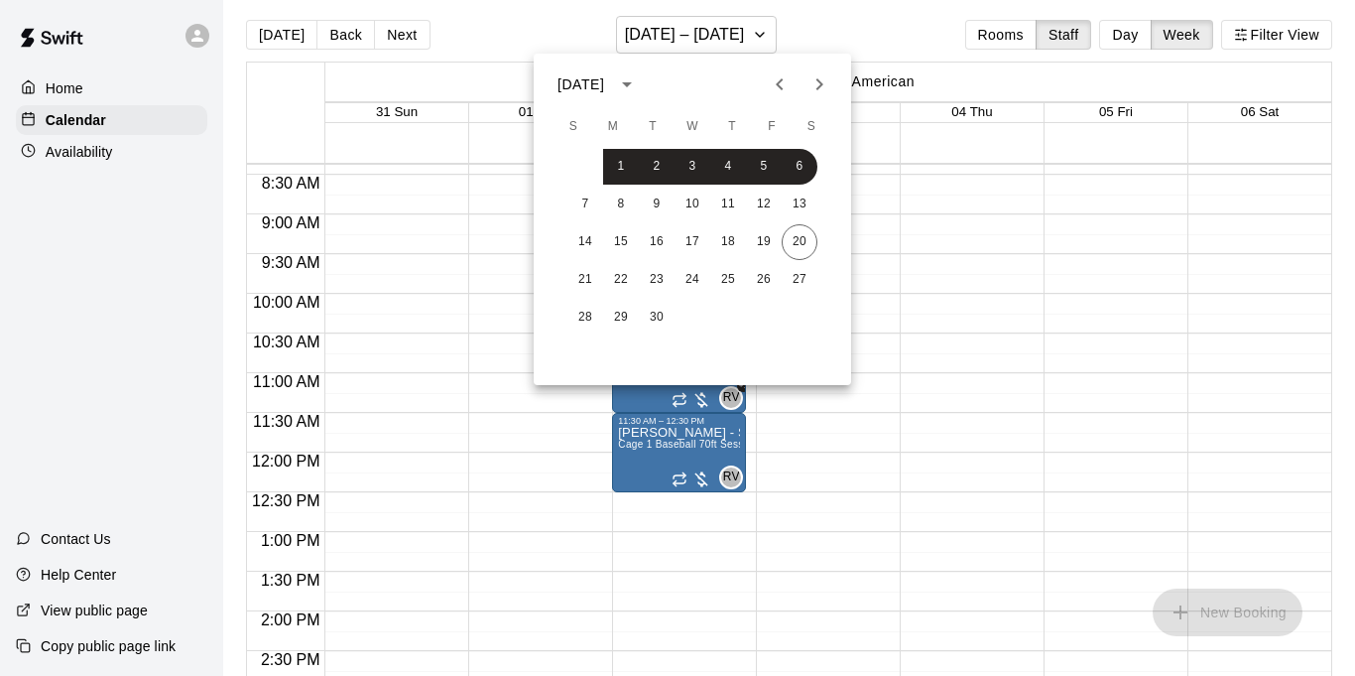
click at [800, 39] on div at bounding box center [677, 338] width 1355 height 676
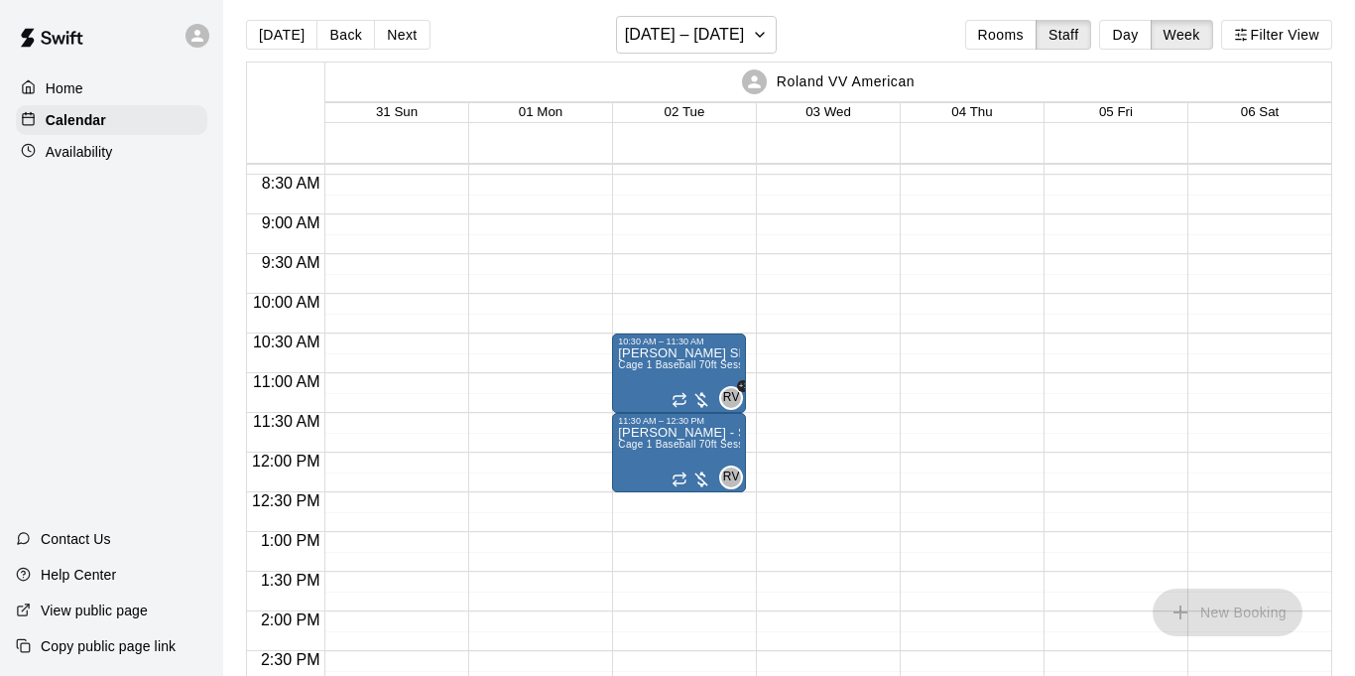
click at [698, 371] on div "[PERSON_NAME] Sky Mountain Cage 1 Baseball 70ft Session (Cage 1 Baseball 70ft, …" at bounding box center [679, 684] width 122 height 676
click at [644, 304] on div "10:30 AM – 11:30 AM [PERSON_NAME] Sky Mountain Cage 1 Baseball 70ft Session (Ca…" at bounding box center [679, 452] width 134 height 1905
click at [683, 361] on span "Cage 1 Baseball 70ft Session (Cage 1 Baseball 70ft, Cage 2 Softball 50ft)" at bounding box center [790, 364] width 345 height 11
click at [658, 359] on span "Cage 1 Baseball 70ft Session (Cage 1 Baseball 70ft, Cage 2 Softball 50ft)" at bounding box center [790, 364] width 345 height 11
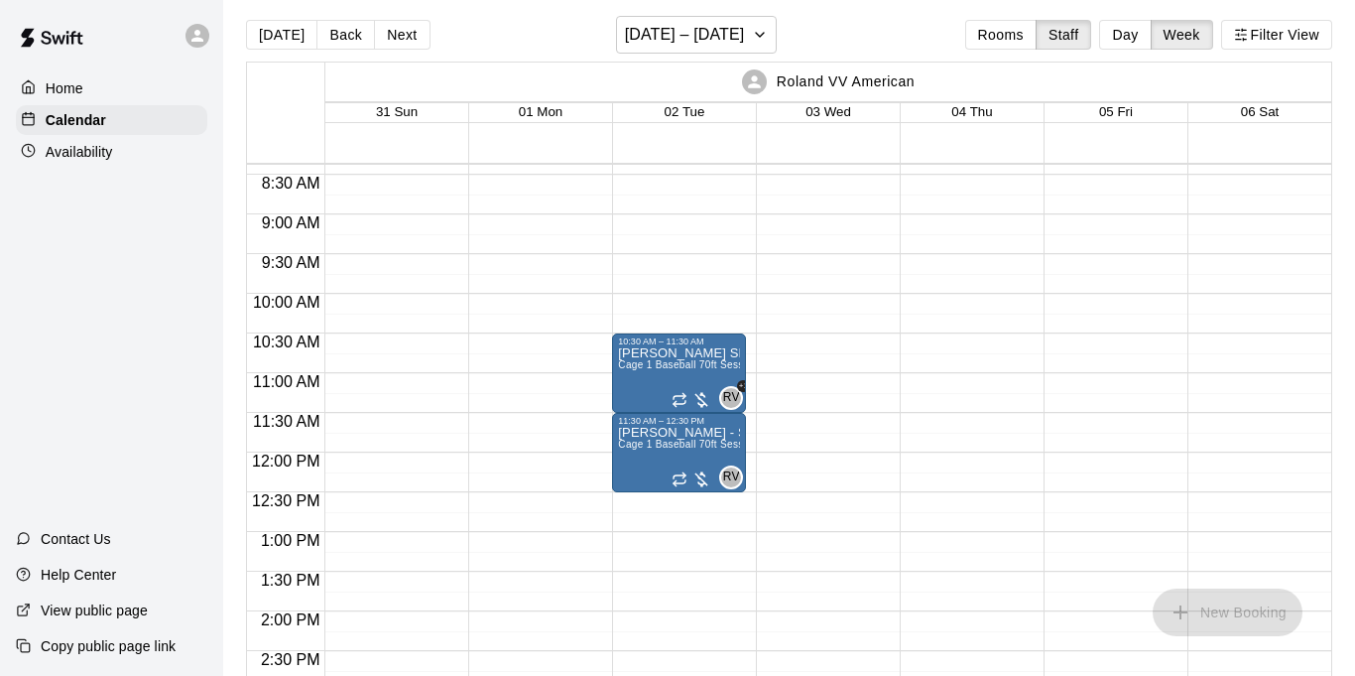
click at [655, 353] on p "[PERSON_NAME] Sky Mountain" at bounding box center [679, 353] width 122 height 0
